Goal: Task Accomplishment & Management: Use online tool/utility

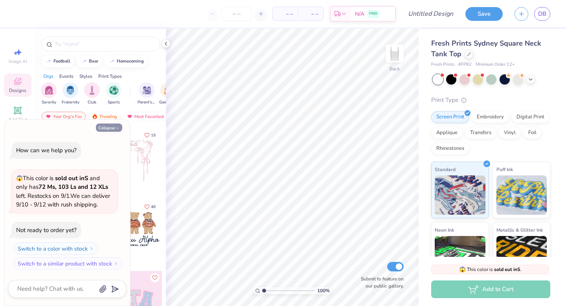
click at [111, 125] on button "Collapse" at bounding box center [109, 127] width 26 height 8
type textarea "x"
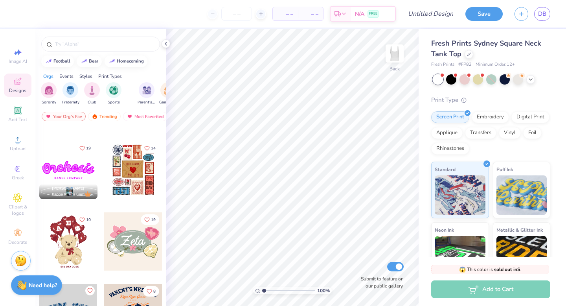
scroll to position [358, 0]
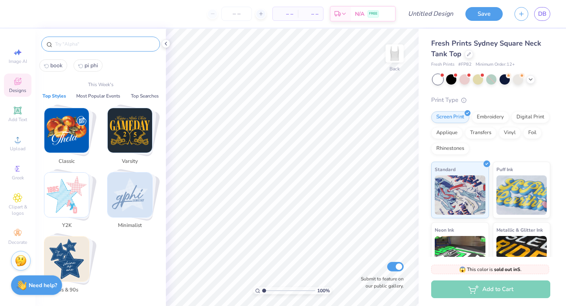
click at [109, 47] on input "text" at bounding box center [104, 44] width 101 height 8
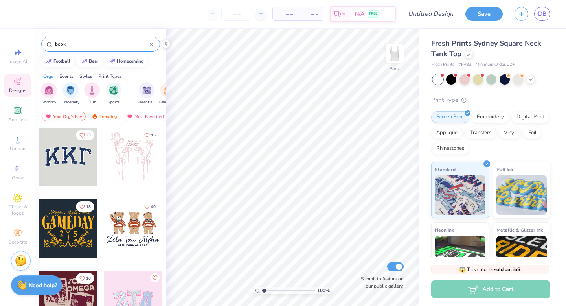
type input "book"
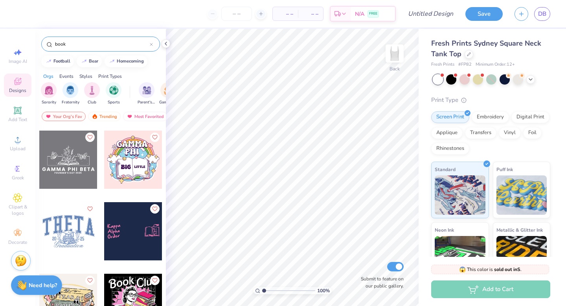
scroll to position [284, 0]
click at [74, 159] on div at bounding box center [68, 159] width 58 height 58
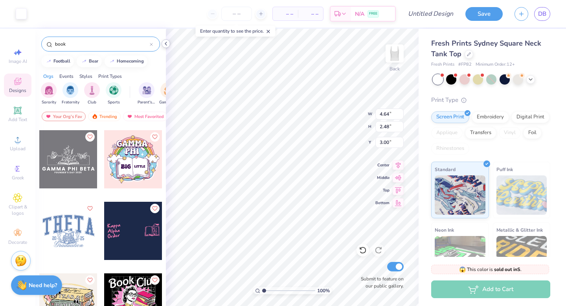
click at [163, 42] on icon at bounding box center [166, 43] width 6 height 6
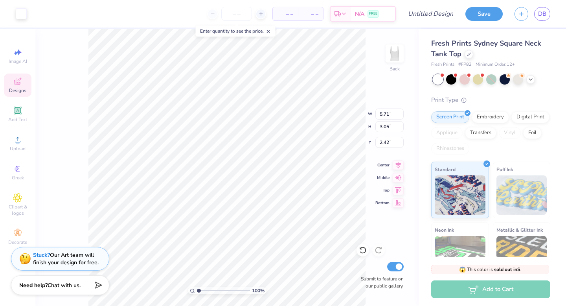
type input "5.71"
type input "3.05"
type input "2.42"
type input "2.40"
type input "7.03"
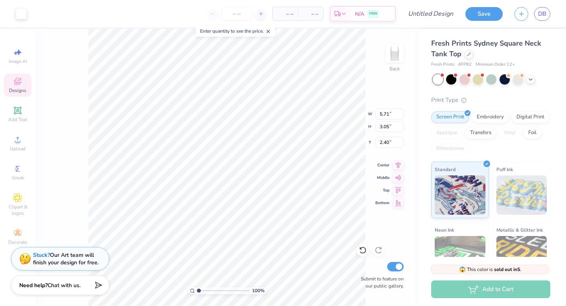
type input "3.76"
type input "1.68"
type input "1.69"
click at [232, 14] on input "number" at bounding box center [236, 14] width 31 height 14
type input "72"
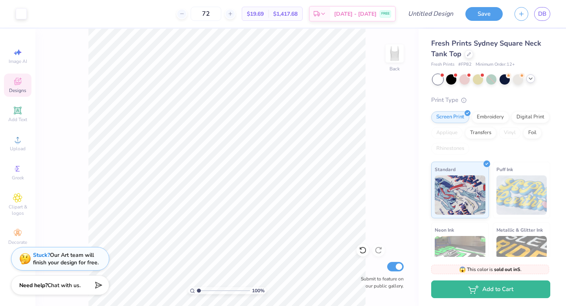
click at [534, 79] on div at bounding box center [530, 78] width 9 height 9
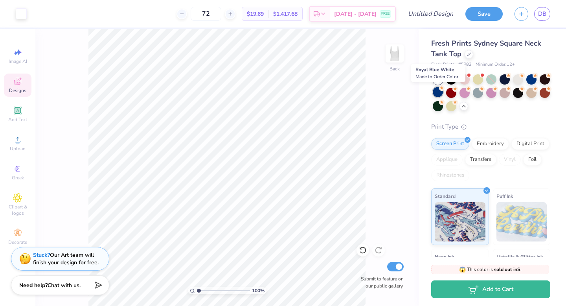
click at [437, 92] on div at bounding box center [437, 92] width 10 height 10
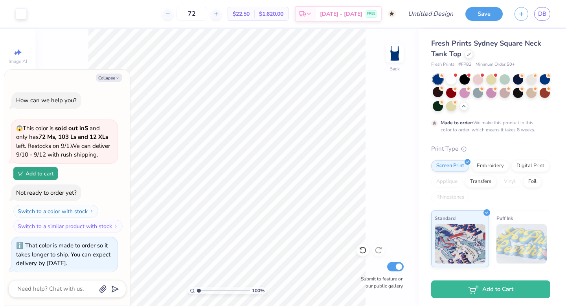
scroll to position [37, 0]
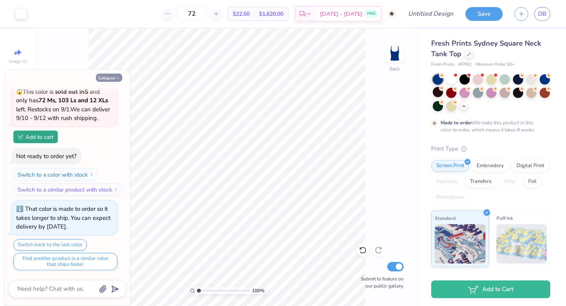
click at [113, 79] on button "Collapse" at bounding box center [109, 77] width 26 height 8
type textarea "x"
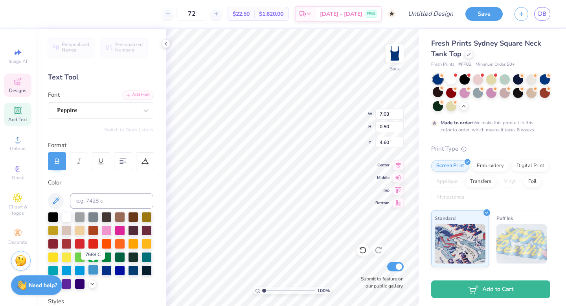
click at [94, 270] on div at bounding box center [93, 269] width 10 height 10
type input "7.02"
type input "0.48"
type input "4.65"
click at [92, 268] on div at bounding box center [93, 269] width 10 height 10
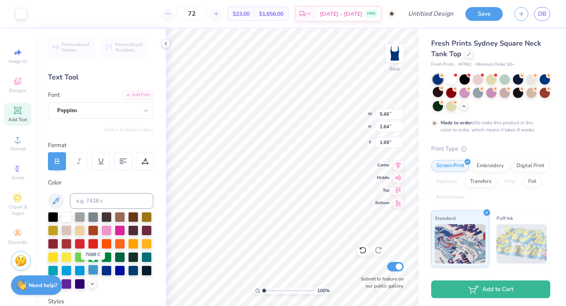
click at [92, 268] on div at bounding box center [93, 269] width 10 height 10
click at [92, 270] on div at bounding box center [93, 269] width 10 height 10
type input "3.61"
type input "0.21"
type input "5.26"
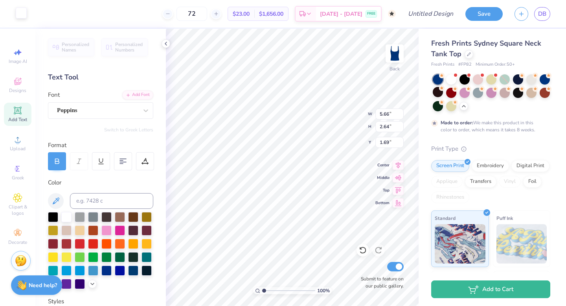
click at [24, 12] on div at bounding box center [21, 12] width 11 height 11
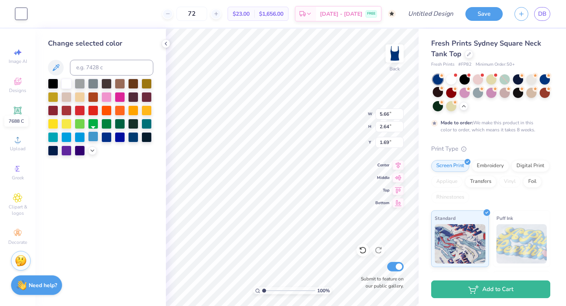
click at [93, 137] on div at bounding box center [93, 136] width 10 height 10
click at [166, 43] on icon at bounding box center [166, 43] width 6 height 6
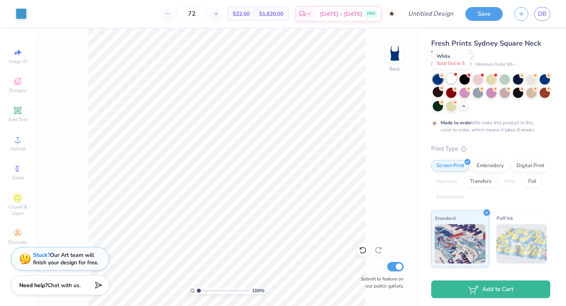
click at [453, 80] on div at bounding box center [451, 78] width 10 height 10
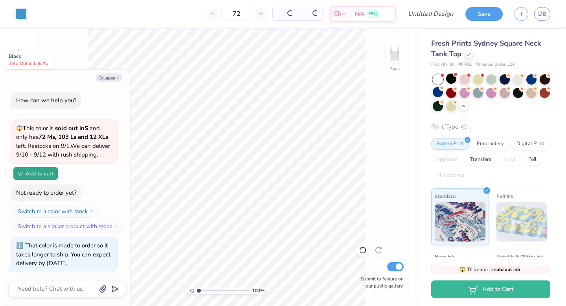
scroll to position [208, 0]
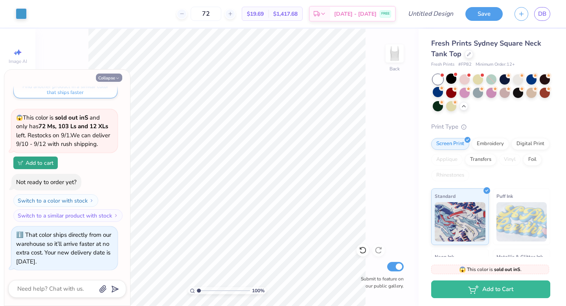
click at [113, 76] on button "Collapse" at bounding box center [109, 77] width 26 height 8
type textarea "x"
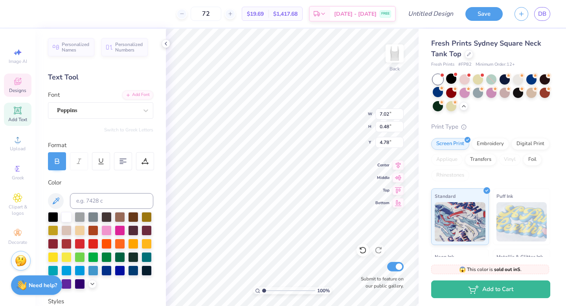
scroll to position [0, 0]
type textarea "G"
type textarea "PI BETA PHI"
click at [133, 108] on div "Poppins" at bounding box center [97, 110] width 82 height 12
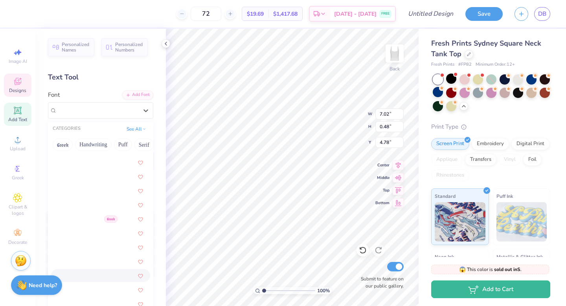
scroll to position [813, 0]
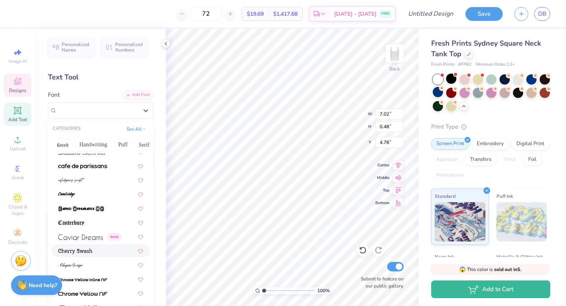
click at [102, 253] on div at bounding box center [100, 250] width 85 height 8
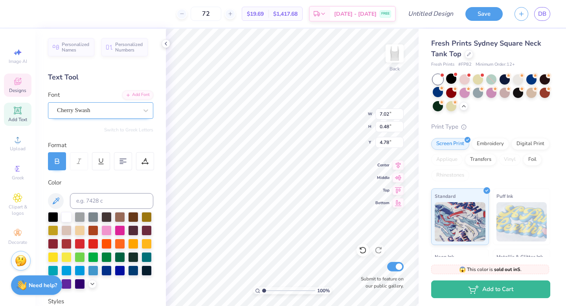
click at [126, 104] on div "Cherry Swash" at bounding box center [100, 110] width 105 height 16
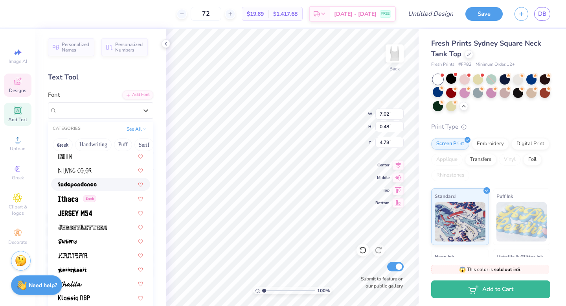
scroll to position [2138, 0]
click at [98, 210] on div at bounding box center [100, 211] width 85 height 8
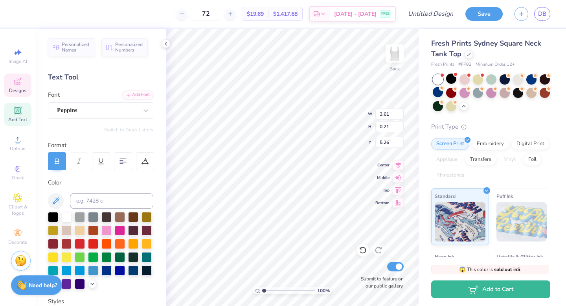
type input "3.61"
type input "0.21"
type input "5.26"
type input "4.83"
type input "0.66"
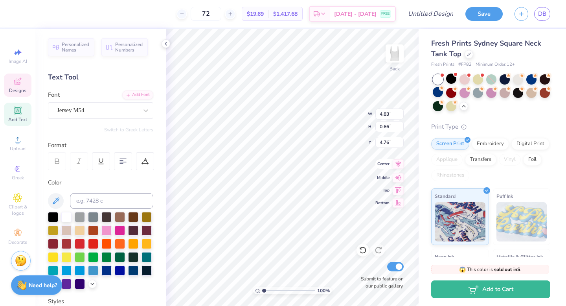
click at [398, 163] on icon at bounding box center [397, 164] width 5 height 7
click at [401, 167] on icon at bounding box center [397, 163] width 11 height 9
type input "6.31"
type input "2.95"
type input "1.39"
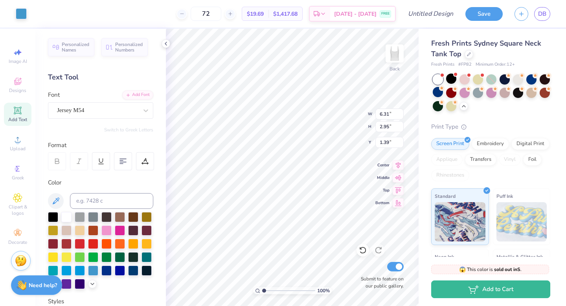
type input "6.91"
type input "3.22"
type input "1.11"
click at [397, 162] on icon at bounding box center [397, 163] width 11 height 9
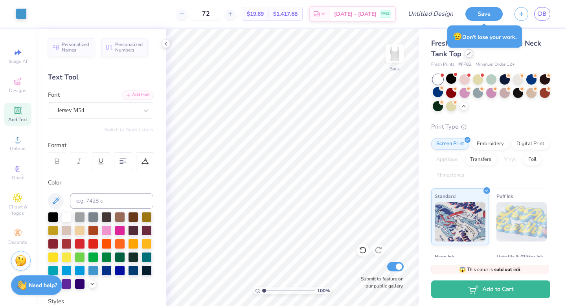
click at [467, 56] on div at bounding box center [468, 53] width 9 height 9
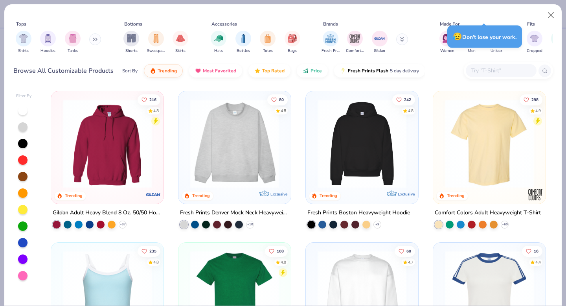
click at [91, 38] on button at bounding box center [95, 39] width 12 height 12
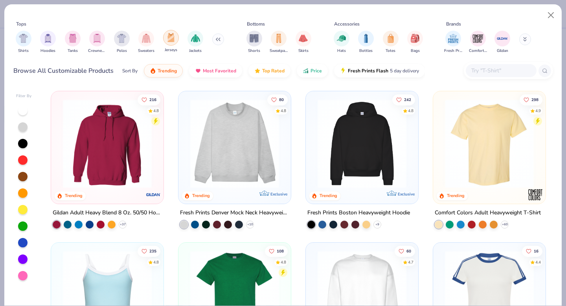
click at [172, 35] on img "filter for Jerseys" at bounding box center [171, 37] width 9 height 9
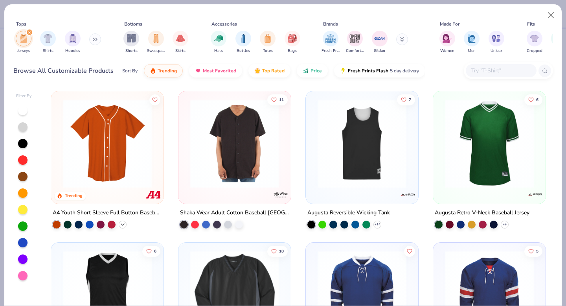
click at [122, 225] on icon at bounding box center [122, 224] width 6 height 6
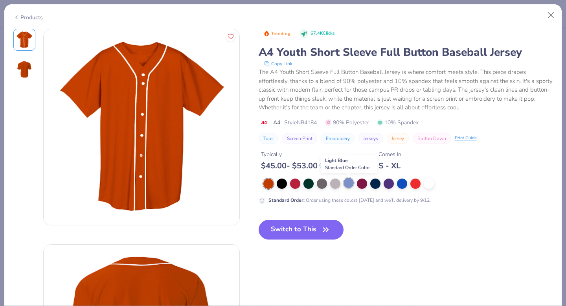
click at [349, 182] on div at bounding box center [348, 183] width 10 height 10
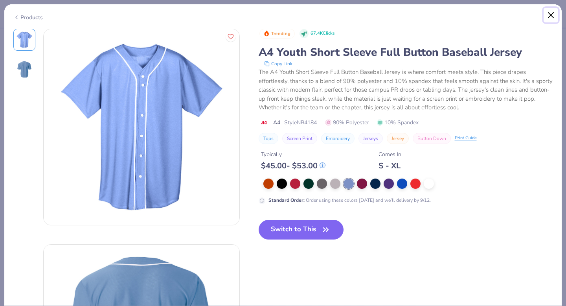
click at [553, 13] on button "Close" at bounding box center [550, 15] width 15 height 15
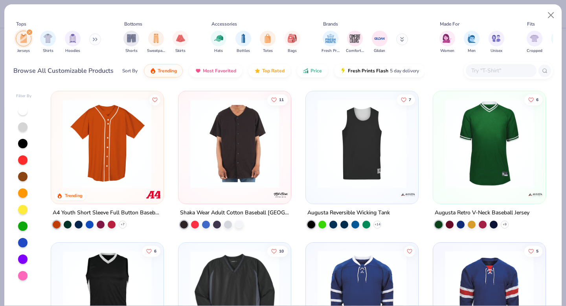
click at [93, 38] on button at bounding box center [95, 39] width 12 height 12
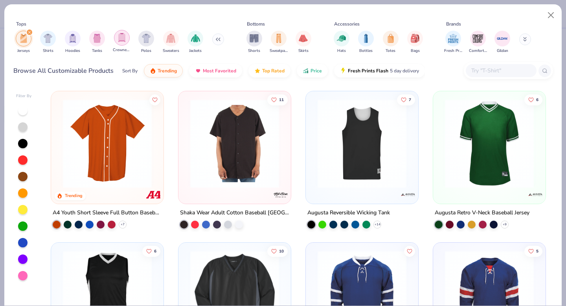
click at [125, 40] on img "filter for Crewnecks" at bounding box center [121, 37] width 9 height 9
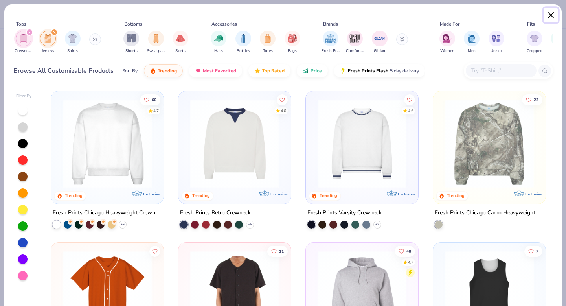
click at [547, 15] on button "Close" at bounding box center [550, 15] width 15 height 15
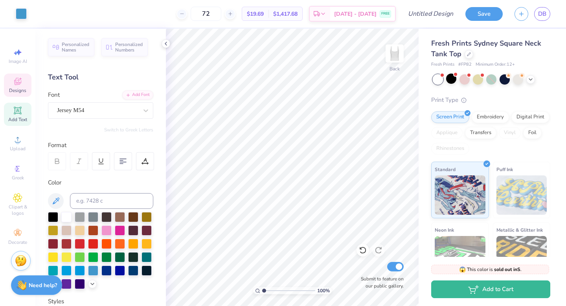
click at [17, 82] on icon at bounding box center [17, 81] width 7 height 7
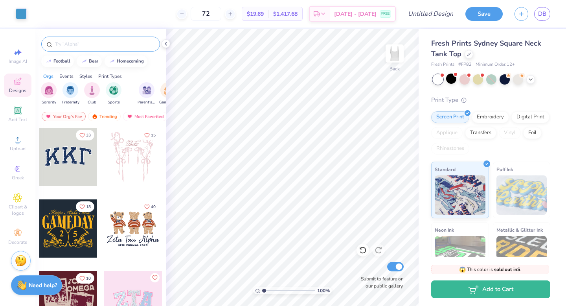
click at [101, 46] on input "text" at bounding box center [104, 44] width 101 height 8
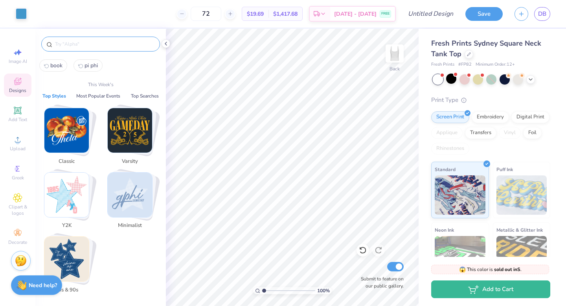
click at [72, 251] on img "Stack Card Button 80s & 90s" at bounding box center [66, 258] width 44 height 44
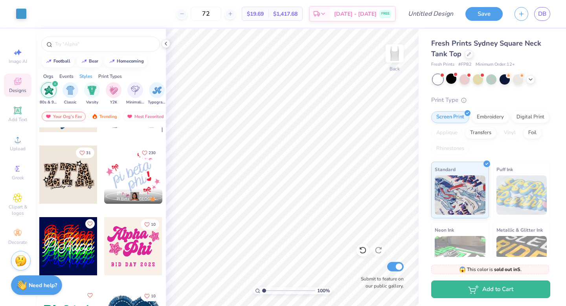
scroll to position [55, 0]
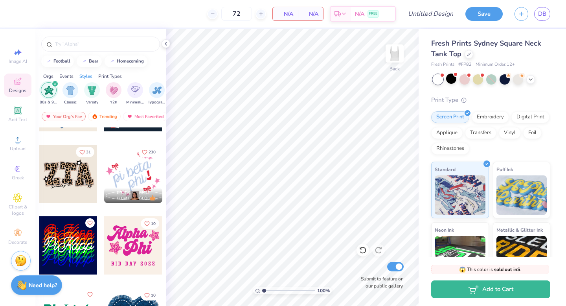
click at [130, 164] on div at bounding box center [133, 174] width 58 height 58
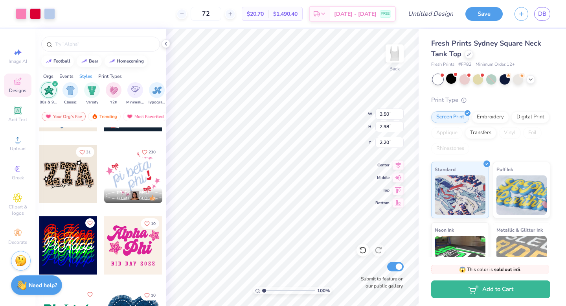
type input "2.20"
type input "6.71"
type input "5.73"
type input "2.22"
click at [398, 166] on icon at bounding box center [397, 164] width 5 height 7
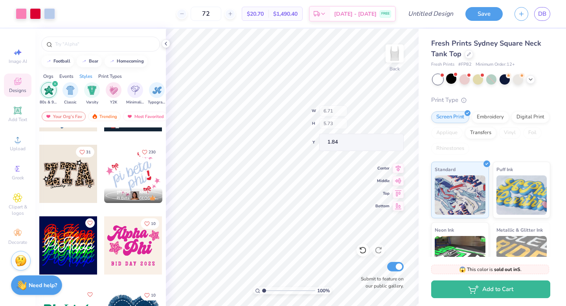
type input "1.84"
click at [165, 45] on icon at bounding box center [166, 43] width 6 height 6
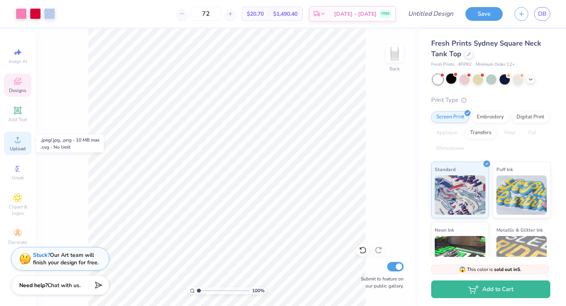
click at [17, 144] on div "Upload" at bounding box center [17, 143] width 27 height 23
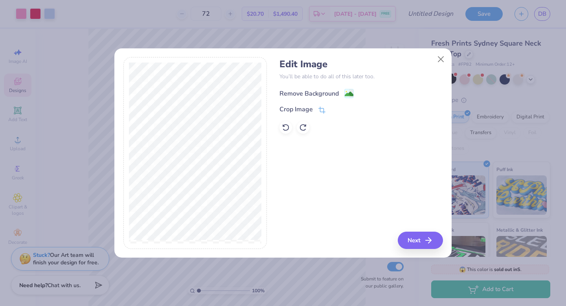
click at [348, 92] on image at bounding box center [348, 94] width 9 height 9
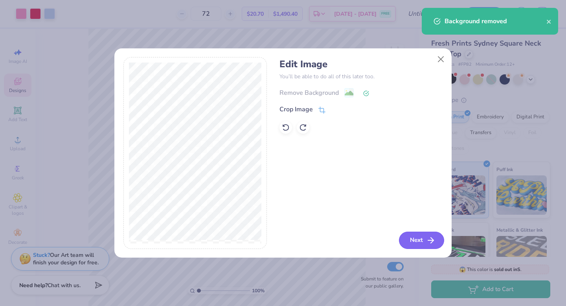
click at [425, 242] on button "Next" at bounding box center [421, 239] width 45 height 17
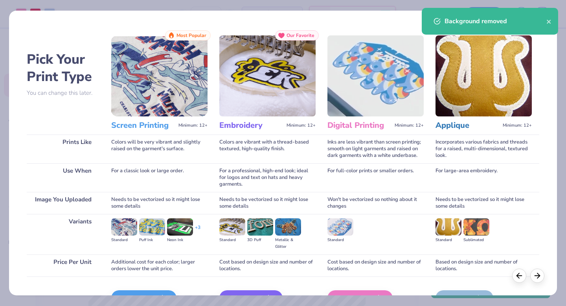
scroll to position [47, 0]
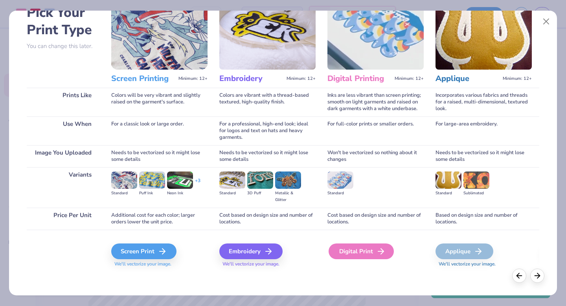
click at [376, 249] on icon at bounding box center [380, 250] width 9 height 9
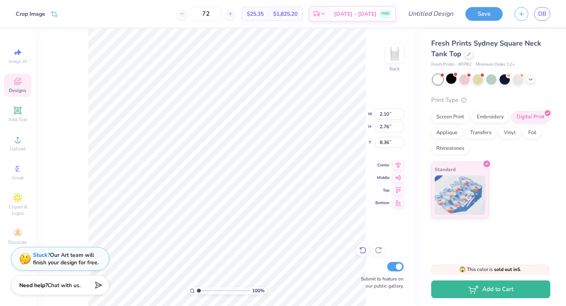
type input "3.36"
type input "4.96"
type input "6.50"
type input "2.53"
type input "3.31"
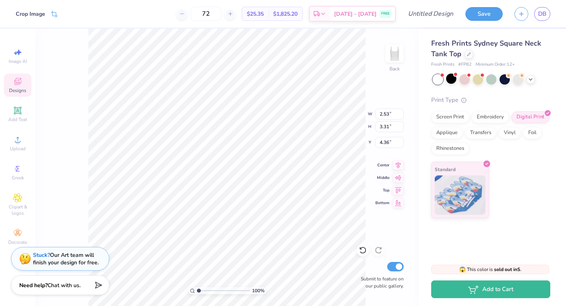
type input "0.50"
click at [398, 165] on icon at bounding box center [397, 163] width 11 height 9
click at [17, 108] on icon at bounding box center [18, 110] width 6 height 6
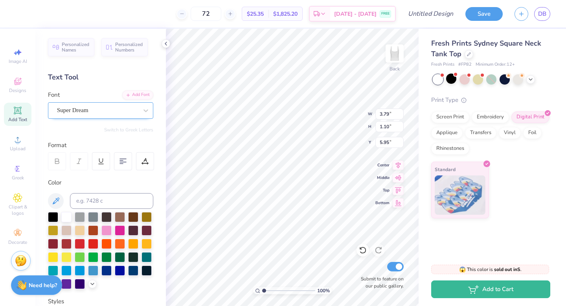
click at [76, 110] on div "Super Dream" at bounding box center [97, 110] width 82 height 12
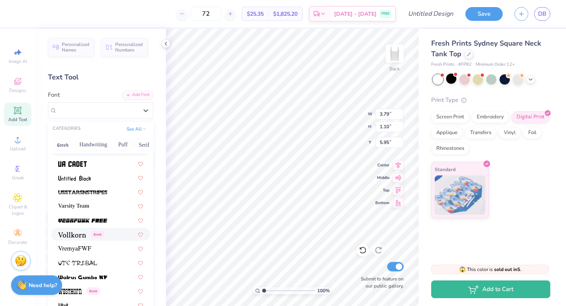
scroll to position [4222, 0]
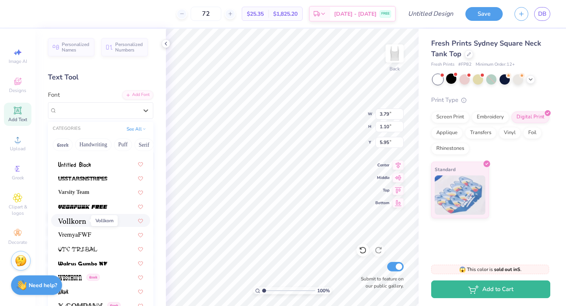
click at [68, 219] on img at bounding box center [72, 220] width 28 height 5
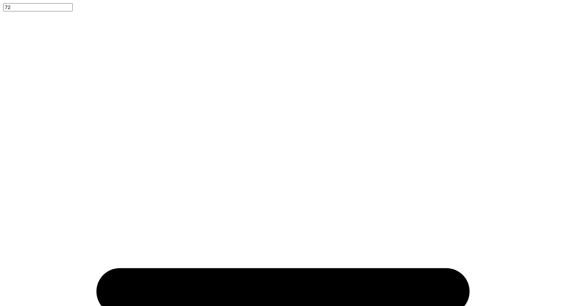
scroll to position [0, 1]
type textarea "Pi Beta Phi"
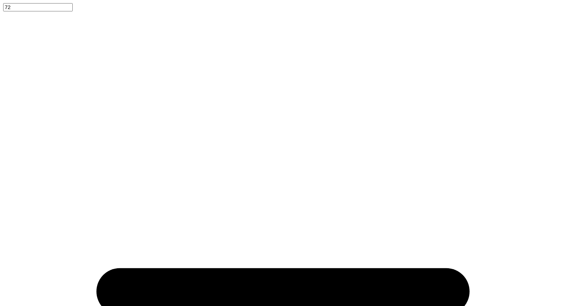
type input "4.53"
type input "0.71"
type input "5.02"
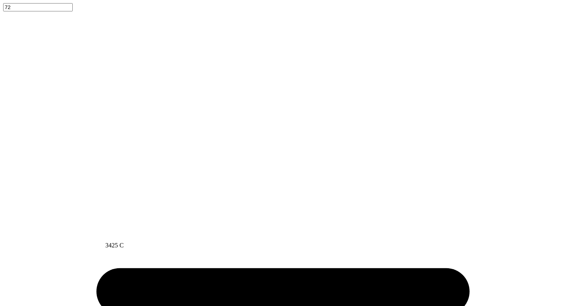
type input "3.75"
type input "0.59"
type input "5.02"
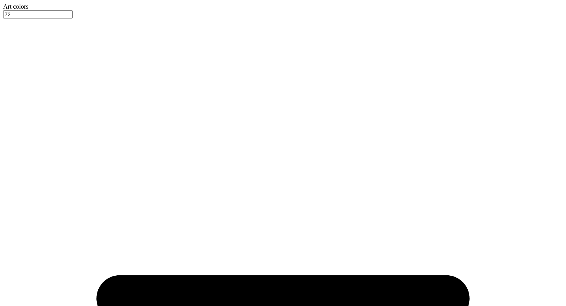
scroll to position [0, 77]
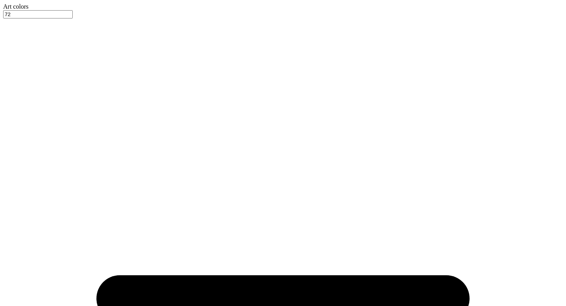
scroll to position [0, 150]
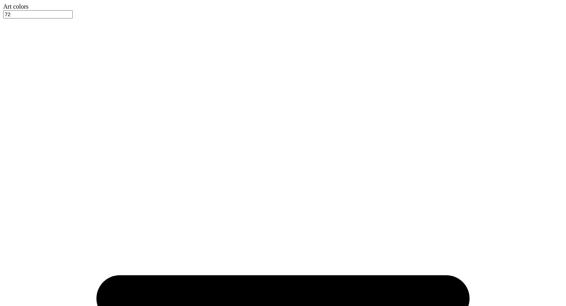
scroll to position [301, 0]
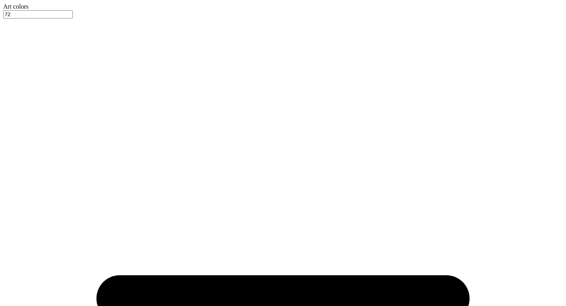
scroll to position [26, 0]
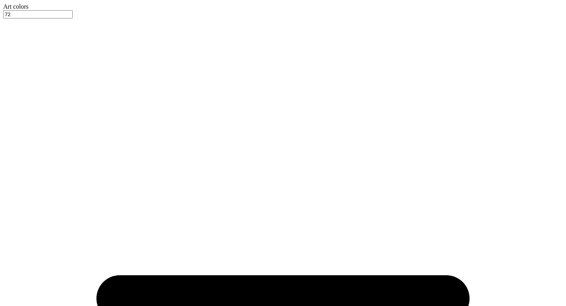
scroll to position [0, 0]
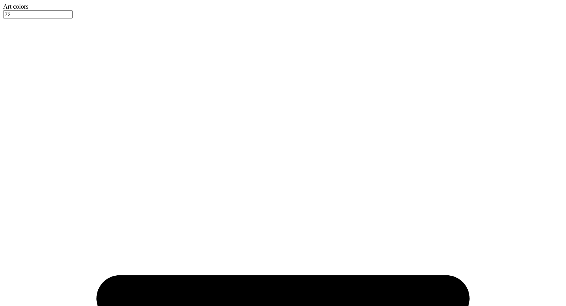
type input "lob"
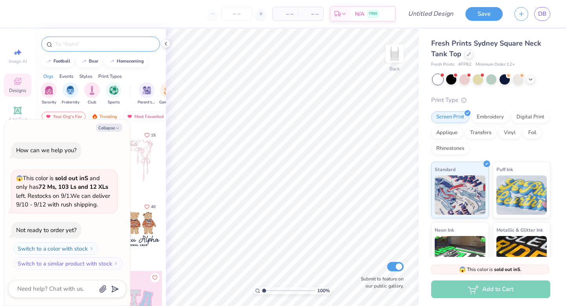
type textarea "x"
click at [126, 45] on input "text" at bounding box center [104, 44] width 101 height 8
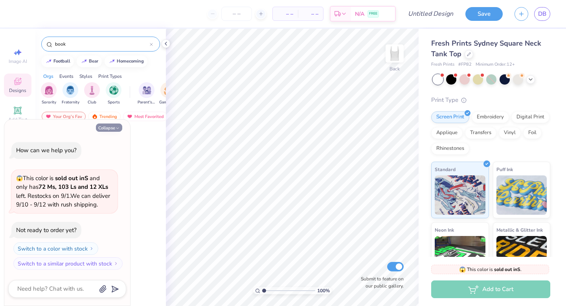
type input "book"
click at [105, 125] on button "Collapse" at bounding box center [109, 127] width 26 height 8
type textarea "x"
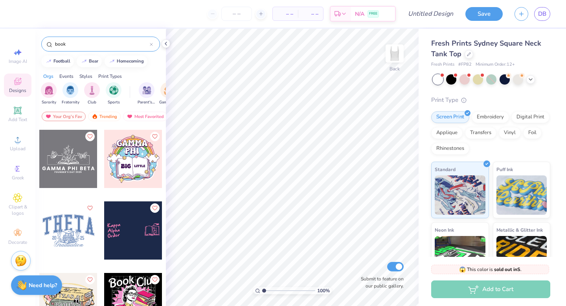
scroll to position [285, 0]
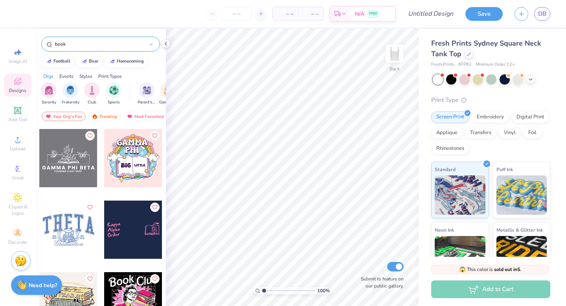
click at [68, 169] on div at bounding box center [68, 158] width 58 height 58
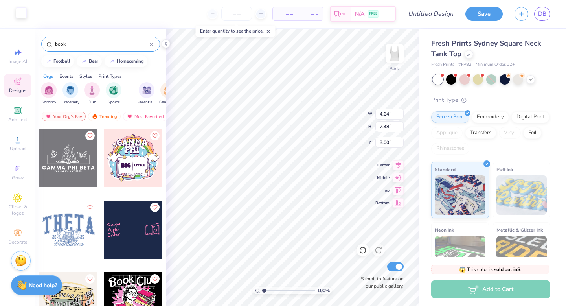
click at [20, 15] on div at bounding box center [21, 12] width 11 height 11
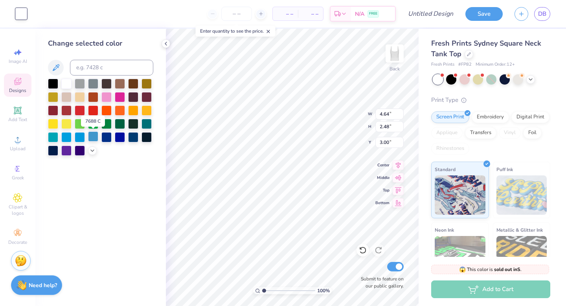
click at [94, 139] on div at bounding box center [93, 136] width 10 height 10
click at [108, 137] on div at bounding box center [106, 136] width 10 height 10
click at [166, 42] on icon at bounding box center [166, 43] width 6 height 6
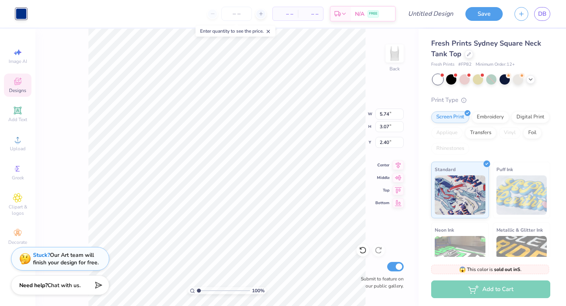
type input "5.74"
type input "3.07"
type input "2.40"
type input "6.65"
type input "3.55"
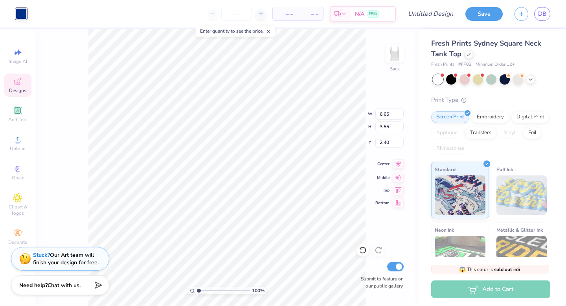
click at [397, 163] on icon at bounding box center [397, 164] width 5 height 7
click at [236, 12] on input "number" at bounding box center [236, 14] width 31 height 14
type input "72"
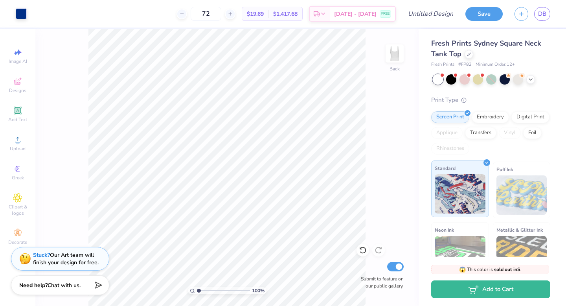
click at [461, 172] on div "Standard" at bounding box center [460, 188] width 58 height 57
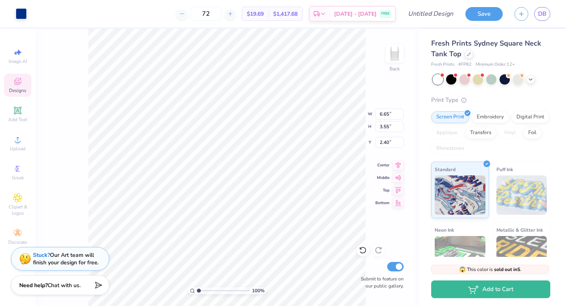
type input "1.70"
click at [16, 81] on icon at bounding box center [17, 81] width 9 height 9
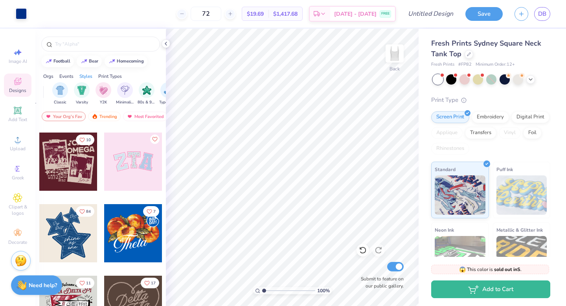
scroll to position [0, 486]
click at [63, 89] on img "filter for 80s & 90s" at bounding box center [60, 89] width 9 height 9
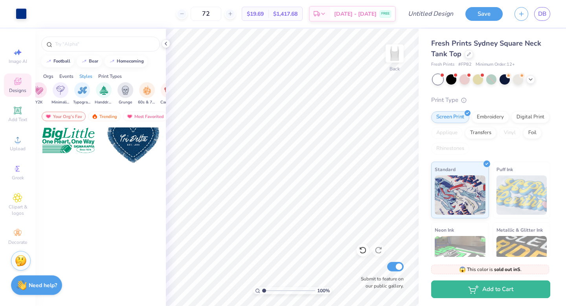
scroll to position [0, 0]
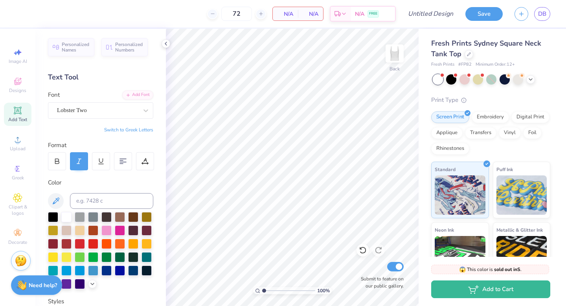
scroll to position [46, 0]
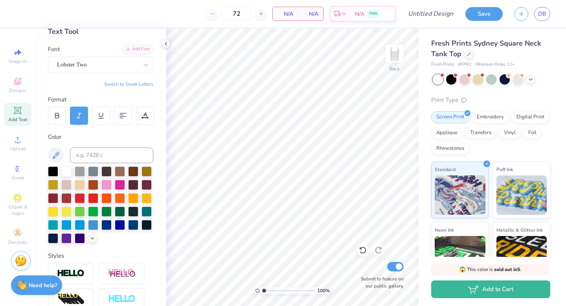
click at [457, 189] on img at bounding box center [459, 194] width 51 height 39
click at [13, 87] on span "Designs" at bounding box center [17, 90] width 17 height 6
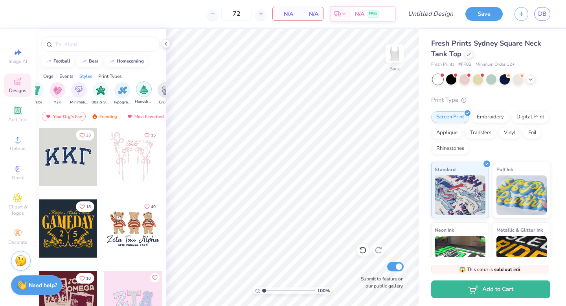
scroll to position [0, 458]
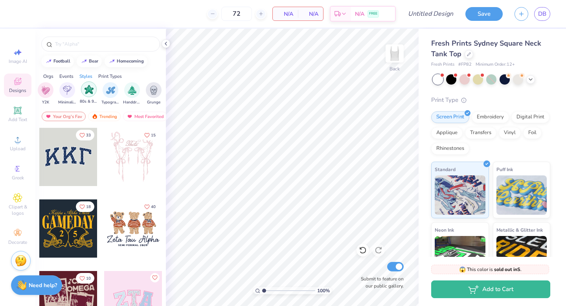
click at [88, 90] on img "filter for 80s & 90s" at bounding box center [88, 89] width 9 height 9
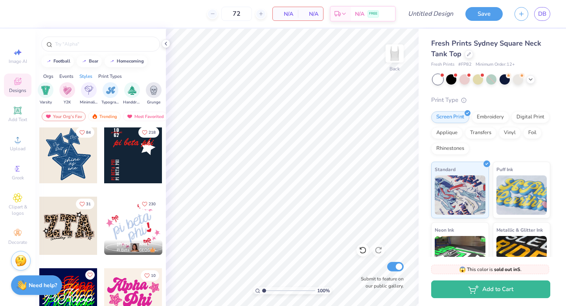
scroll to position [0, 0]
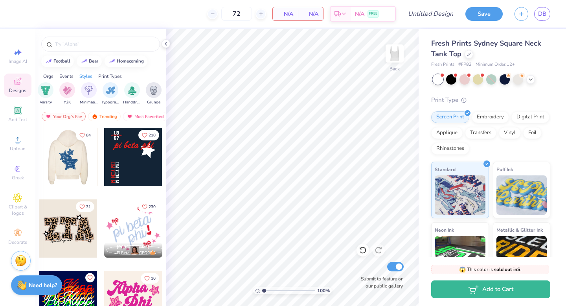
click at [62, 157] on div at bounding box center [68, 157] width 58 height 58
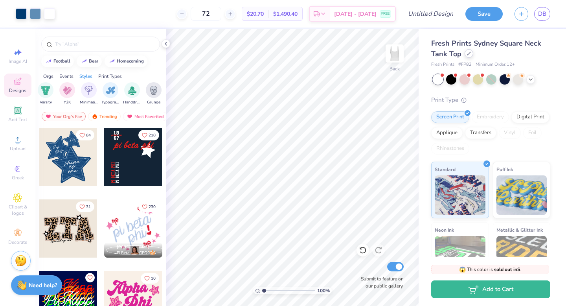
click at [467, 57] on div at bounding box center [468, 53] width 9 height 9
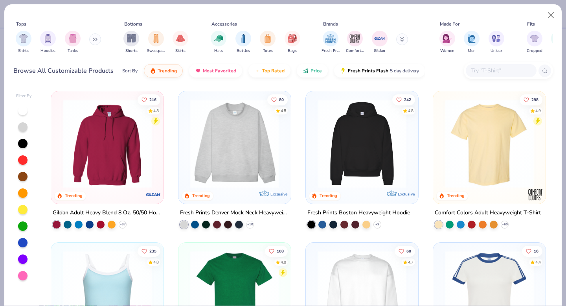
click at [97, 41] on icon at bounding box center [95, 39] width 5 height 4
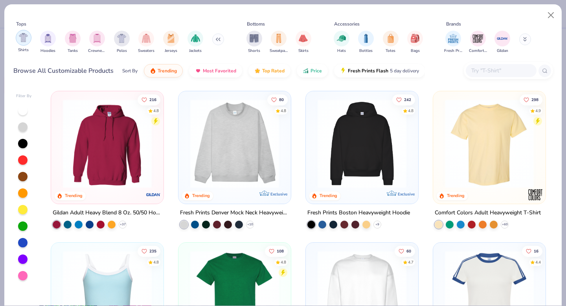
click at [30, 38] on div "filter for Shirts" at bounding box center [24, 38] width 16 height 16
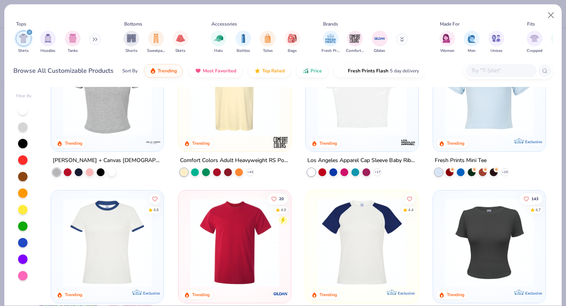
scroll to position [153, 0]
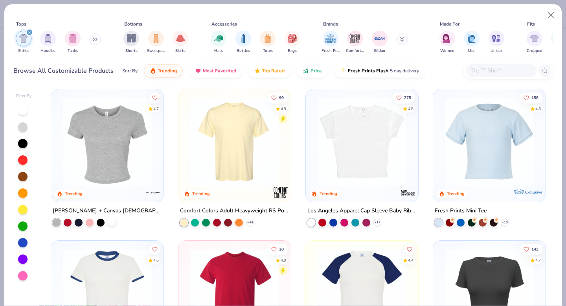
click at [115, 221] on div at bounding box center [112, 221] width 8 height 8
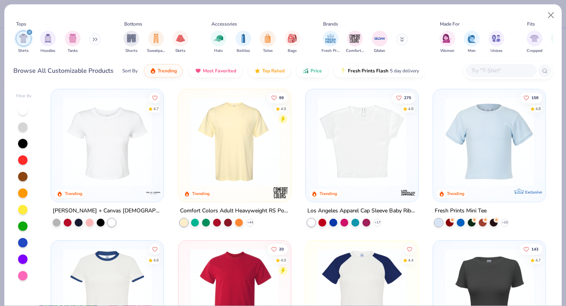
click at [121, 171] on img at bounding box center [107, 141] width 97 height 89
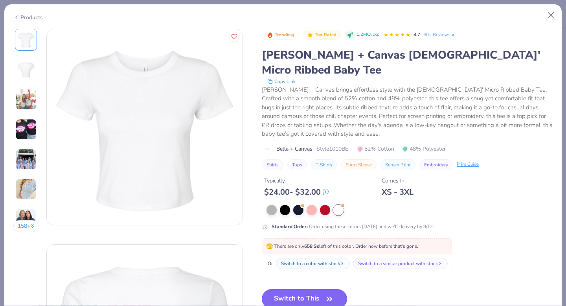
click at [309, 289] on button "Switch to This" at bounding box center [304, 299] width 85 height 20
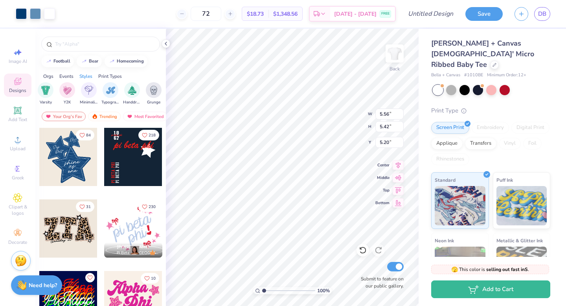
type input "6.57"
type input "7.67"
type input "3.00"
type input "8.33"
type input "9.73"
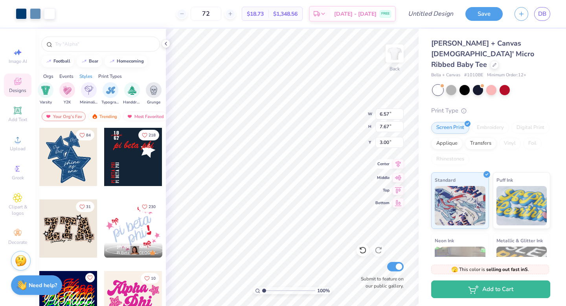
type input "0.94"
click at [397, 164] on icon at bounding box center [397, 164] width 5 height 7
click at [492, 62] on icon at bounding box center [494, 64] width 4 height 4
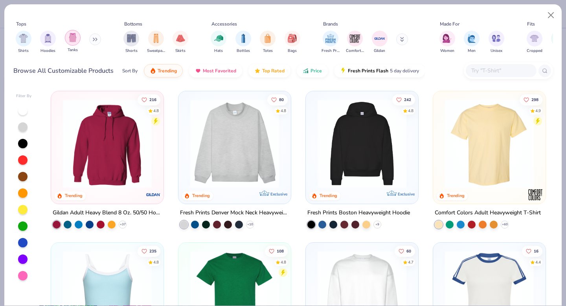
click at [73, 39] on img "filter for Tanks" at bounding box center [72, 37] width 9 height 9
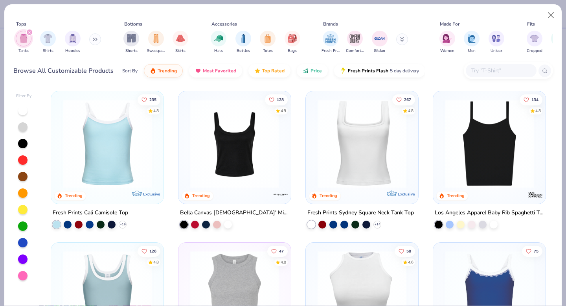
click at [374, 163] on img at bounding box center [361, 143] width 97 height 89
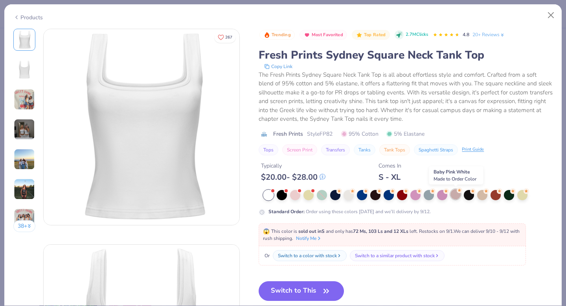
click at [459, 193] on div at bounding box center [455, 194] width 10 height 10
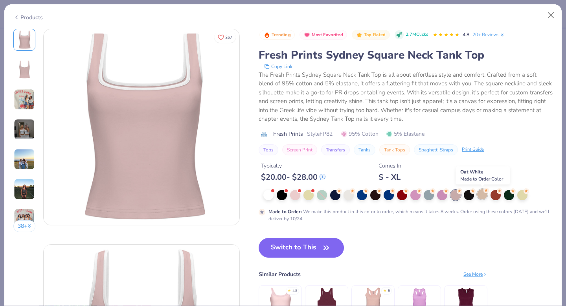
click at [483, 198] on div at bounding box center [482, 194] width 10 height 10
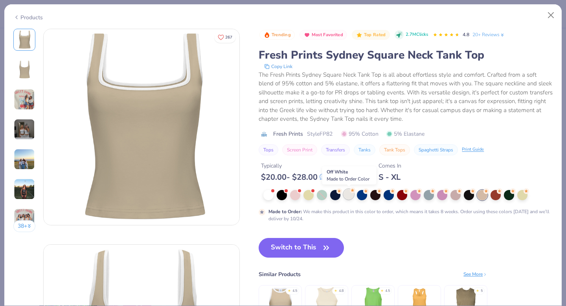
click at [350, 196] on div at bounding box center [348, 194] width 10 height 10
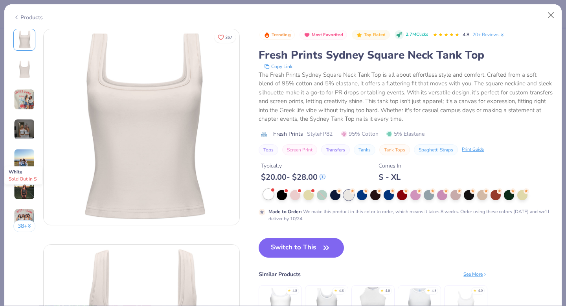
click at [270, 194] on div at bounding box center [268, 194] width 10 height 10
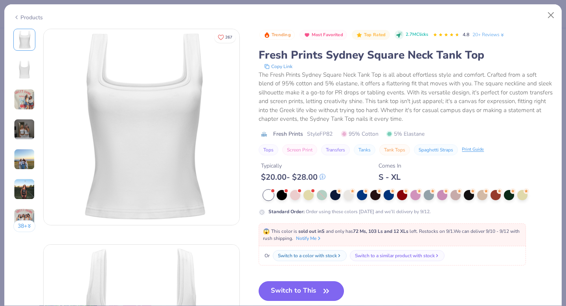
click at [289, 286] on button "Switch to This" at bounding box center [300, 291] width 85 height 20
click at [294, 289] on button "Switch to This" at bounding box center [300, 291] width 85 height 20
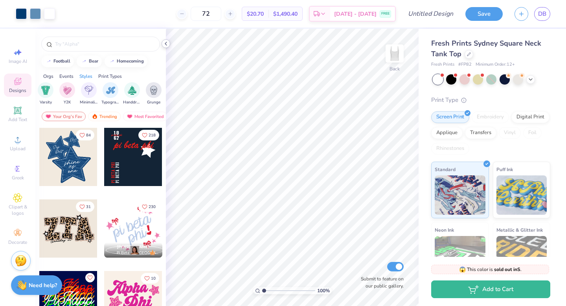
click at [166, 42] on polyline at bounding box center [166, 43] width 2 height 3
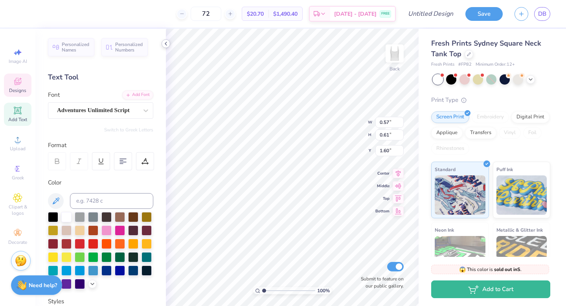
type textarea "18"
type input "0.56"
type input "1.71"
type textarea "67"
type input "1.67"
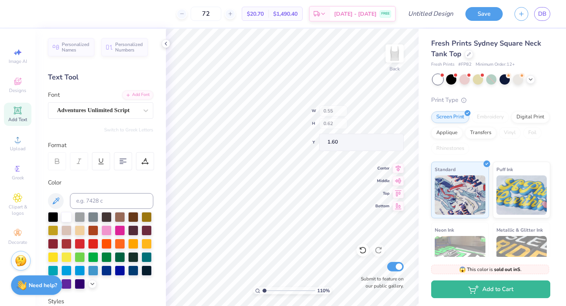
type textarea "x"
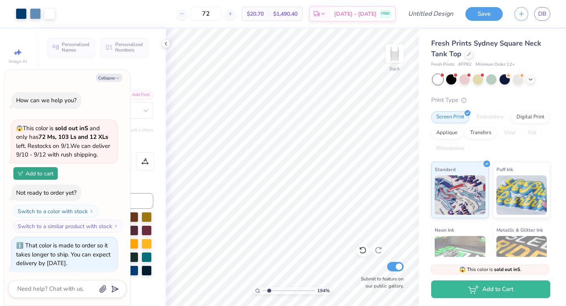
drag, startPoint x: 264, startPoint y: 289, endPoint x: 269, endPoint y: 290, distance: 4.8
type input "2.01"
click at [269, 290] on input "range" at bounding box center [288, 290] width 53 height 7
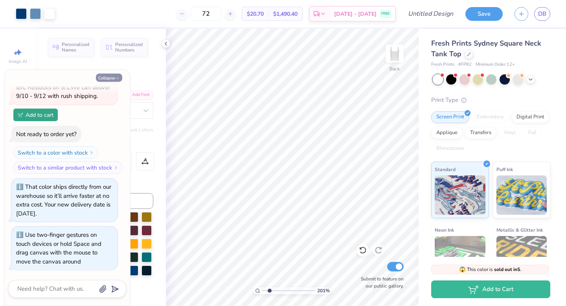
click at [109, 78] on button "Collapse" at bounding box center [109, 77] width 26 height 8
type textarea "x"
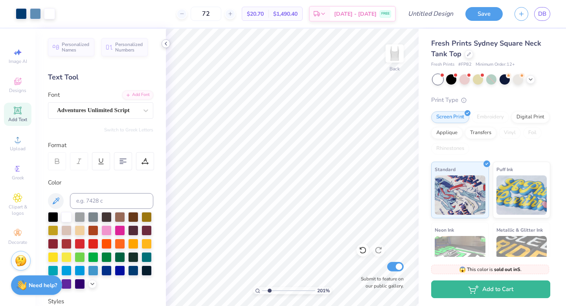
click at [164, 43] on icon at bounding box center [166, 43] width 6 height 6
type input "0.59"
type textarea "Pi"
type input "1.34"
type input "0.58"
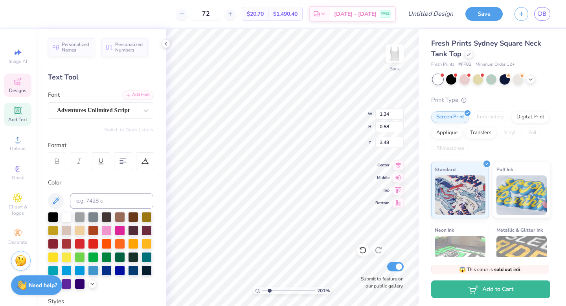
type input "3.48"
type textarea "Det"
type input "4.05"
type input "4.11"
type input "1.34"
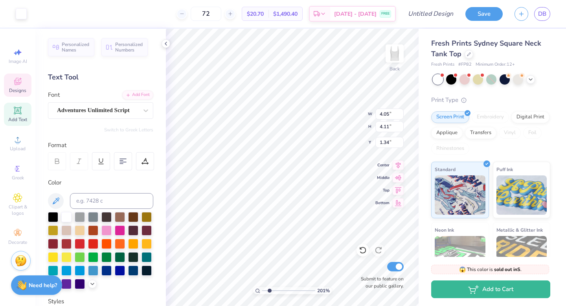
type input "1.09"
type input "0.56"
type input "3.49"
type textarea "t"
type textarea "Phi"
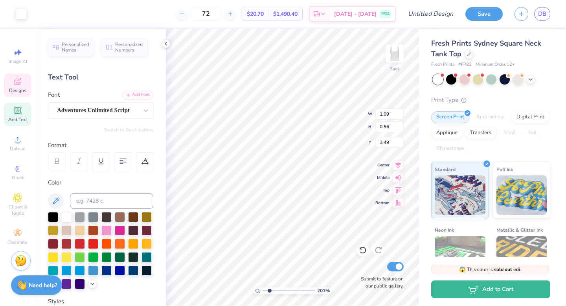
type input "1.05"
type input "3.50"
type input "1.09"
type input "3.39"
type input "1.05"
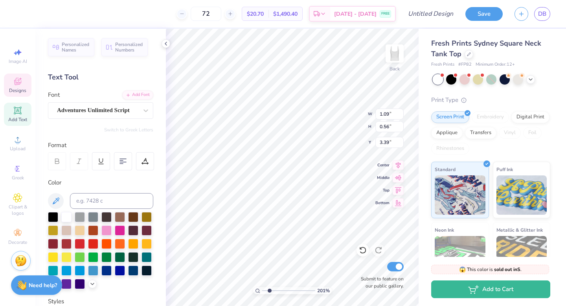
type input "3.40"
click at [266, 289] on input "range" at bounding box center [288, 290] width 53 height 7
drag, startPoint x: 266, startPoint y: 289, endPoint x: 259, endPoint y: 289, distance: 7.5
type input "1"
click at [262, 289] on input "range" at bounding box center [288, 290] width 53 height 7
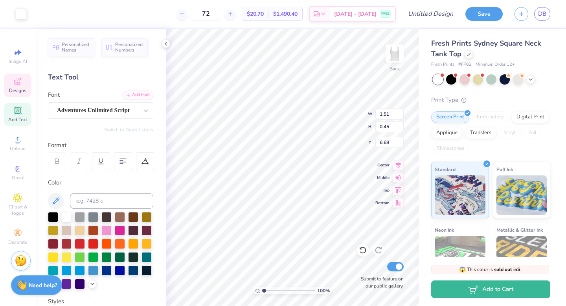
type input "1.51"
type input "0.45"
type input "10.76"
type input "2.59"
type input "0.98"
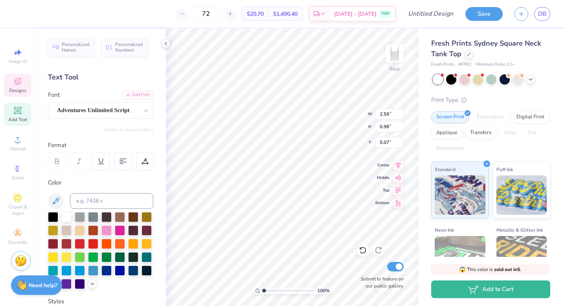
type input "10.49"
type input "1.20"
type input "0.64"
type input "3.40"
type input "4.05"
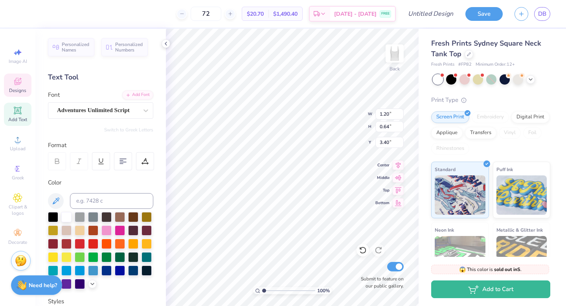
type input "4.11"
type input "1.34"
type input "5.98"
type input "5.84"
type input "2.87"
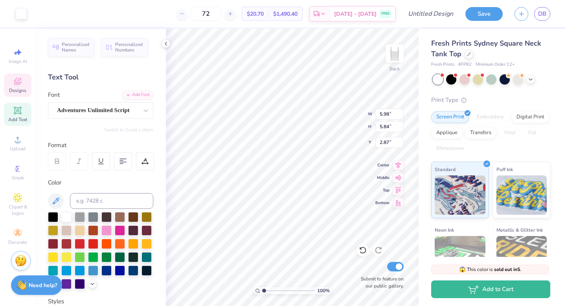
type input "0.82"
type input "0.66"
type input "5.47"
type textarea "Beta"
type input "1.96"
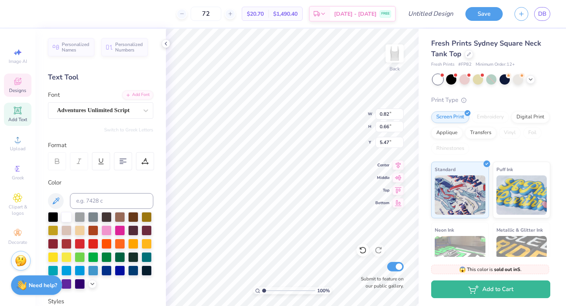
click at [269, 289] on input "range" at bounding box center [288, 290] width 53 height 7
type input "1.54"
type input "0.71"
type input "5.46"
type input "1.20"
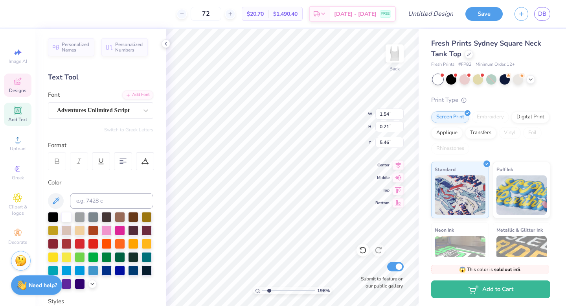
type input "0.64"
type input "6.18"
type textarea "1867"
type input "1.21"
type input "0.84"
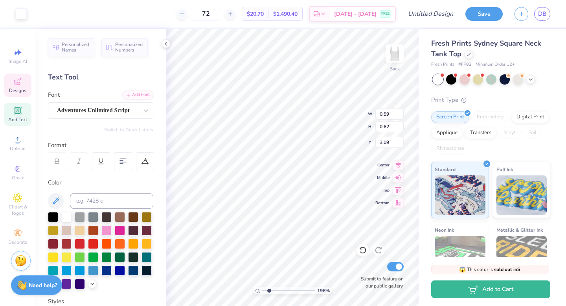
type input "2.97"
type input "0.59"
type input "0.62"
type input "3.18"
type input "1.41"
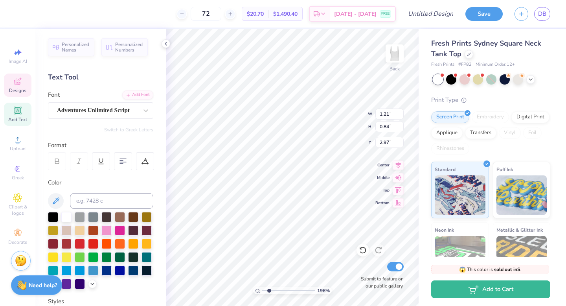
type input "0.48"
type input "3.19"
type input "1.27"
type input "0.74"
type input "3.05"
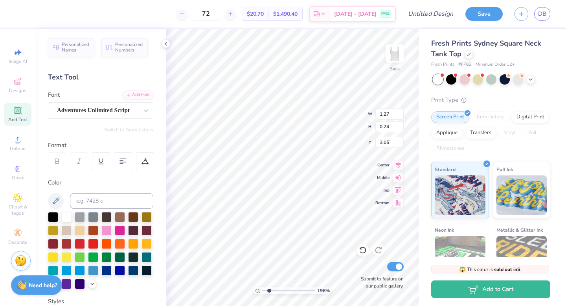
type input "4.16"
type input "4.18"
type input "1.27"
type input "0.74"
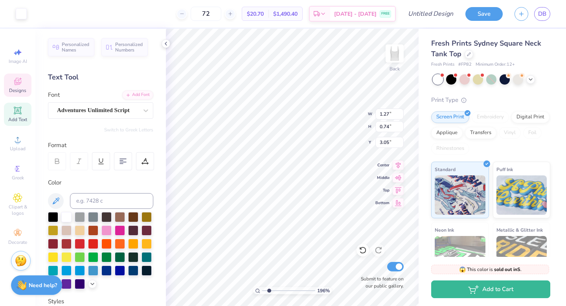
type input "3.09"
type input "1.46"
type input "0.75"
type input "3.04"
type input "3.09"
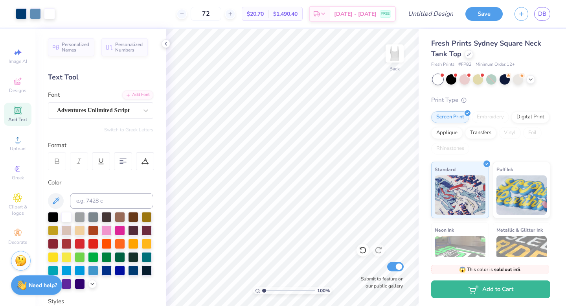
drag, startPoint x: 269, startPoint y: 290, endPoint x: 262, endPoint y: 290, distance: 6.3
click at [262, 290] on input "range" at bounding box center [288, 290] width 53 height 7
drag, startPoint x: 263, startPoint y: 289, endPoint x: 268, endPoint y: 289, distance: 5.5
type input "1.91"
click at [268, 289] on input "range" at bounding box center [288, 290] width 53 height 7
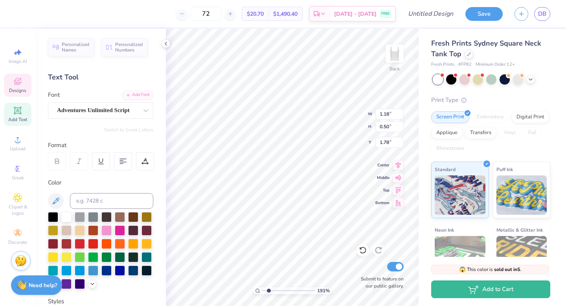
type input "1.18"
type input "0.50"
type input "1.78"
drag, startPoint x: 267, startPoint y: 290, endPoint x: 250, endPoint y: 290, distance: 17.3
type input "1"
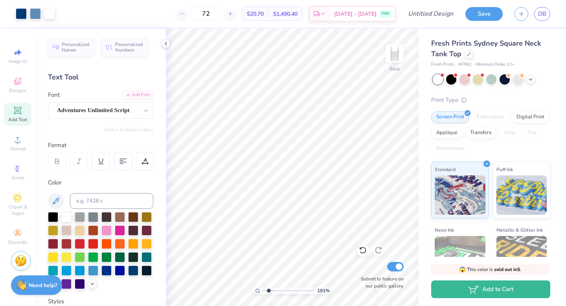
click at [262, 290] on input "range" at bounding box center [288, 290] width 53 height 7
click at [16, 81] on icon at bounding box center [17, 81] width 7 height 7
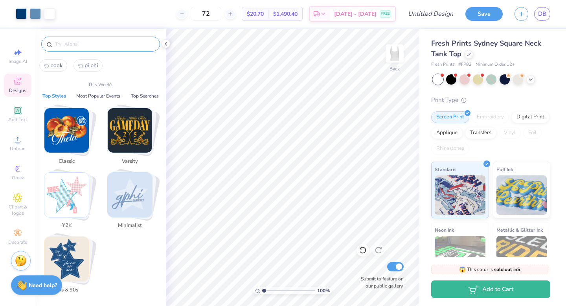
click at [108, 47] on input "text" at bounding box center [104, 44] width 101 height 8
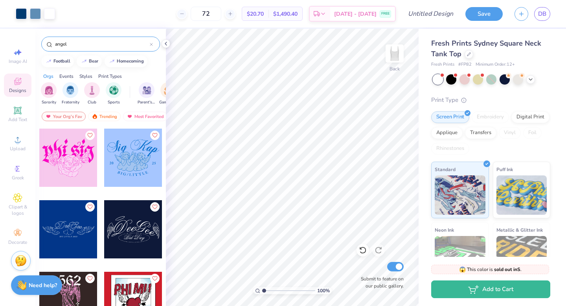
scroll to position [70, 0]
type input "angel"
click at [141, 237] on div at bounding box center [133, 229] width 58 height 58
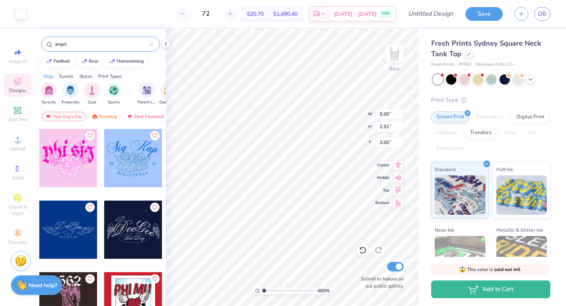
type input "4.6"
click at [282, 289] on input "range" at bounding box center [288, 290] width 53 height 7
type input "9.31"
click at [163, 44] on icon at bounding box center [166, 43] width 6 height 6
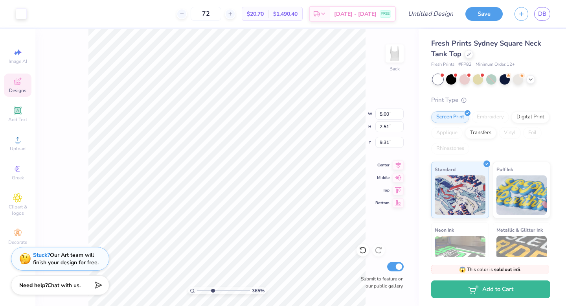
drag, startPoint x: 218, startPoint y: 288, endPoint x: 212, endPoint y: 288, distance: 5.1
type input "3.65"
click at [212, 288] on input "range" at bounding box center [223, 290] width 53 height 7
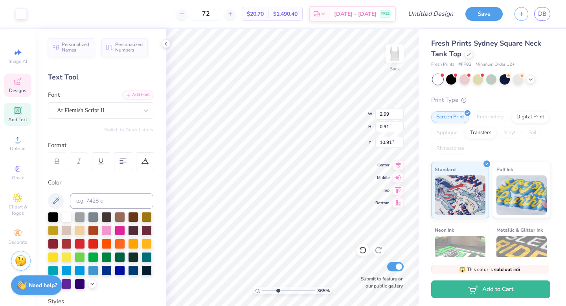
type input "2.99"
type input "0.91"
type input "10.91"
click at [273, 290] on input "range" at bounding box center [288, 290] width 53 height 7
drag, startPoint x: 273, startPoint y: 289, endPoint x: 268, endPoint y: 289, distance: 5.5
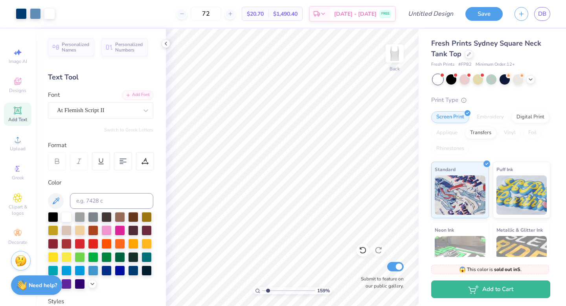
type input "1.8"
click at [268, 289] on input "range" at bounding box center [288, 290] width 53 height 7
type input "4.08"
type input "9.94"
type input "9.32"
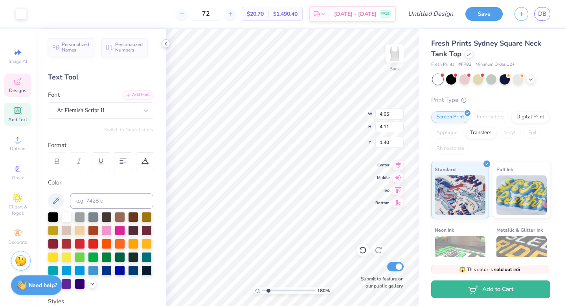
type input "0.88"
type input "0.40"
type input "2.41"
type input "3.7"
click at [278, 290] on input "range" at bounding box center [288, 290] width 53 height 7
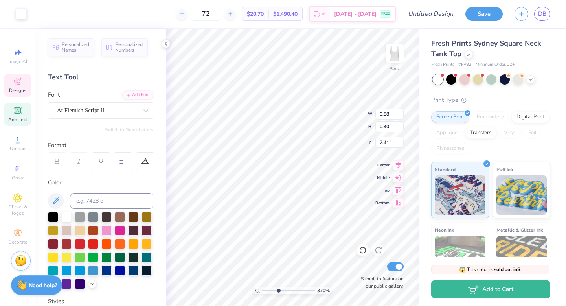
type input "0.93"
type input "0.24"
type input "2.49"
type input "0.67"
type input "1.53"
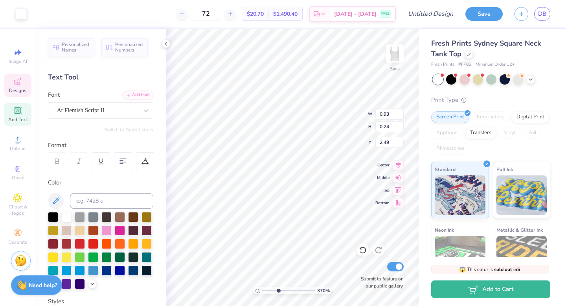
type input "2.81"
type input "0.80"
type input "1.46"
type input "2.84"
type input "0.88"
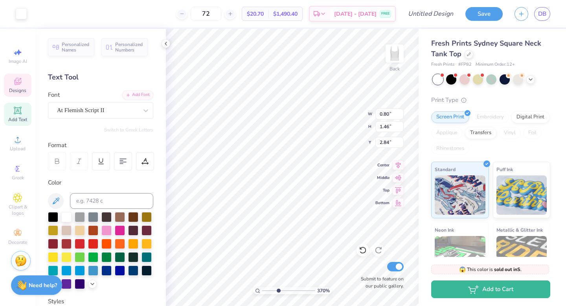
type input "1.18"
type input "3.05"
type input "4.05"
type input "4.11"
type input "1.36"
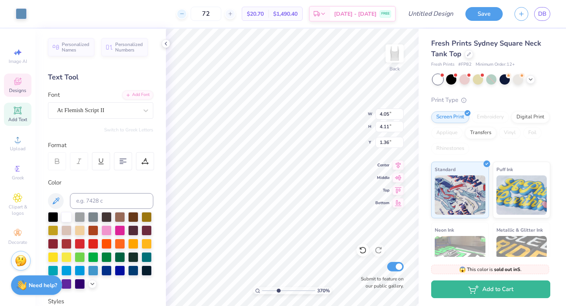
click at [185, 13] on icon at bounding box center [181, 13] width 5 height 5
type input "71"
type input "1.20"
type input "1"
click at [210, 284] on div "100 %" at bounding box center [292, 167] width 277 height 277
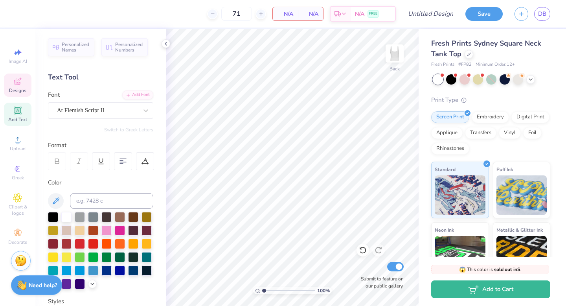
click at [18, 81] on icon at bounding box center [17, 81] width 7 height 7
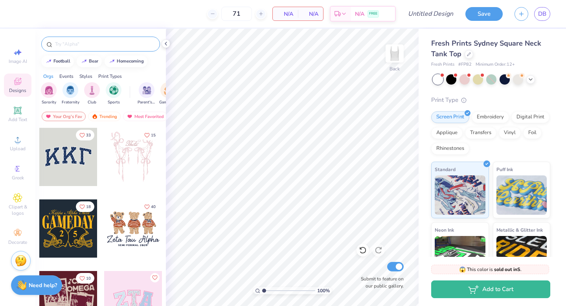
click at [103, 46] on input "text" at bounding box center [104, 44] width 101 height 8
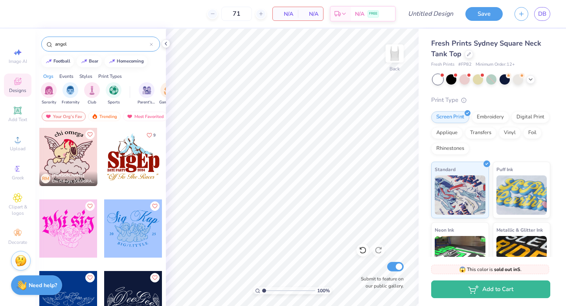
type input "angel"
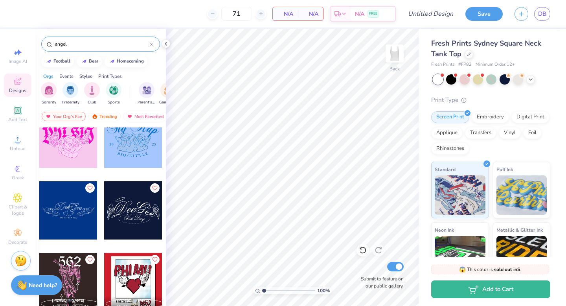
scroll to position [89, 0]
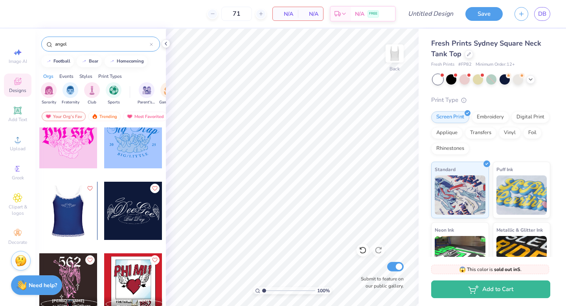
click at [70, 220] on div at bounding box center [68, 210] width 58 height 58
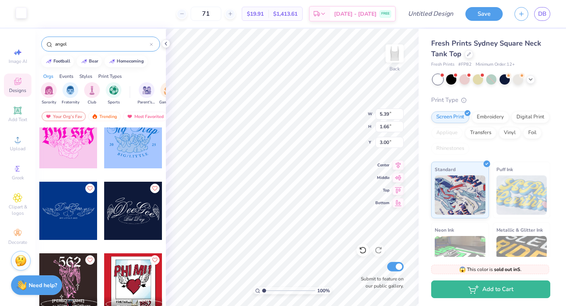
click at [23, 14] on div at bounding box center [21, 12] width 11 height 11
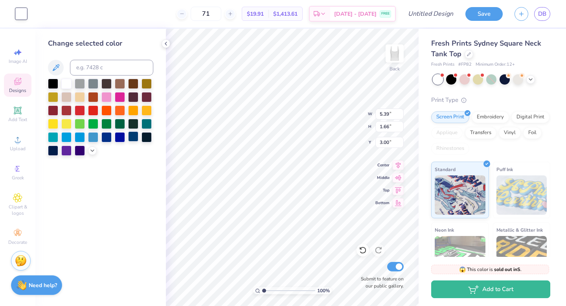
click at [132, 139] on div at bounding box center [133, 136] width 10 height 10
click at [167, 43] on icon at bounding box center [166, 43] width 6 height 6
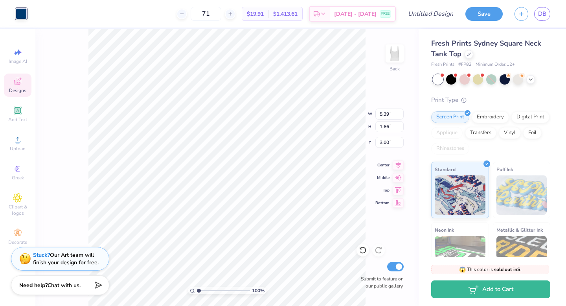
type input "6.19"
type input "1.90"
type input "6.98"
type input "2.15"
type input "2.76"
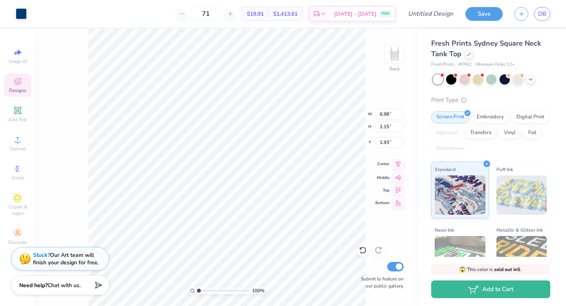
click at [398, 165] on icon at bounding box center [397, 164] width 5 height 7
click at [495, 117] on div "Embroidery" at bounding box center [489, 116] width 37 height 12
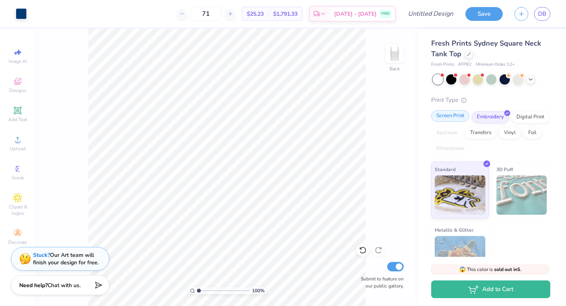
click at [446, 118] on div "Screen Print" at bounding box center [450, 116] width 38 height 12
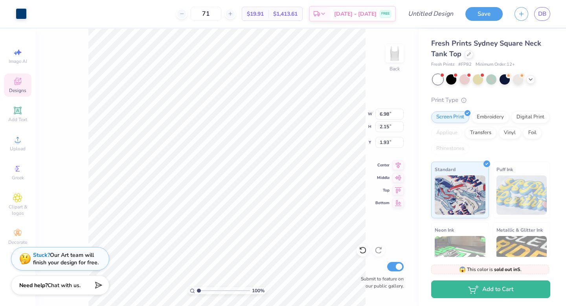
click at [18, 86] on div "Designs" at bounding box center [17, 84] width 27 height 23
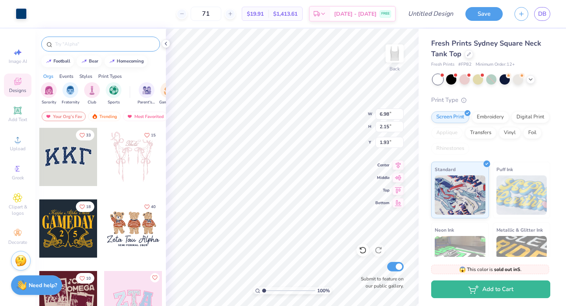
click at [98, 45] on input "text" at bounding box center [104, 44] width 101 height 8
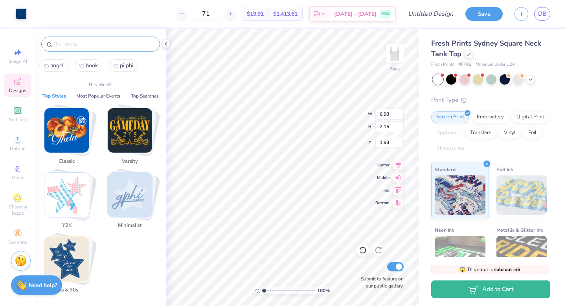
click at [52, 64] on span "angel" at bounding box center [56, 65] width 13 height 7
type input "angel"
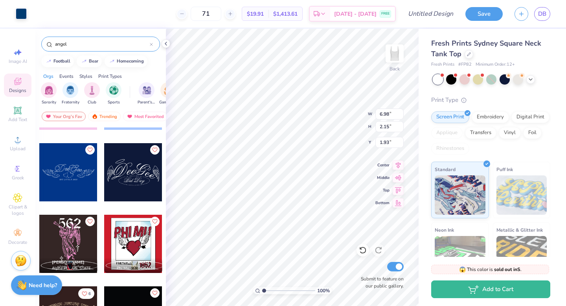
scroll to position [152, 0]
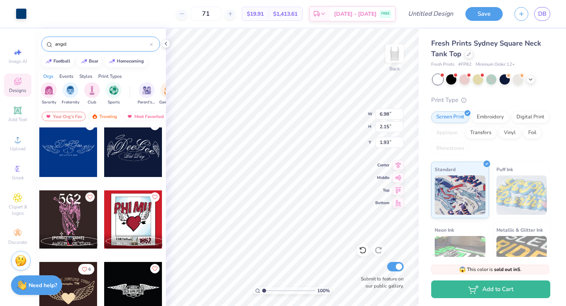
click at [138, 162] on div at bounding box center [133, 148] width 58 height 58
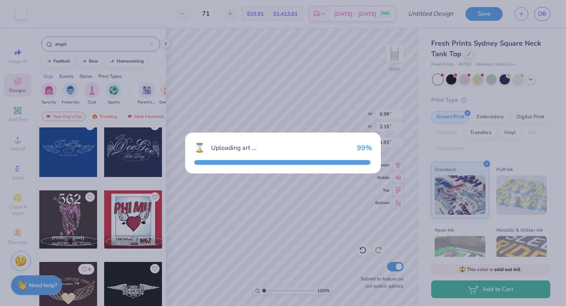
type input "5.00"
type input "2.51"
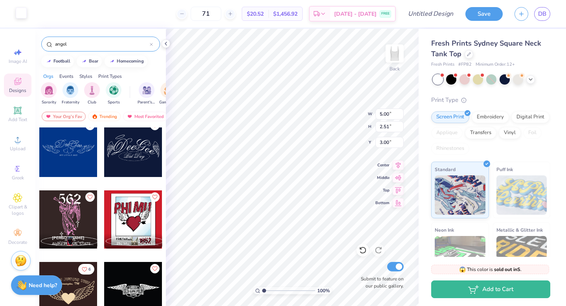
click at [20, 15] on div at bounding box center [21, 12] width 11 height 11
click at [23, 14] on div at bounding box center [21, 12] width 11 height 11
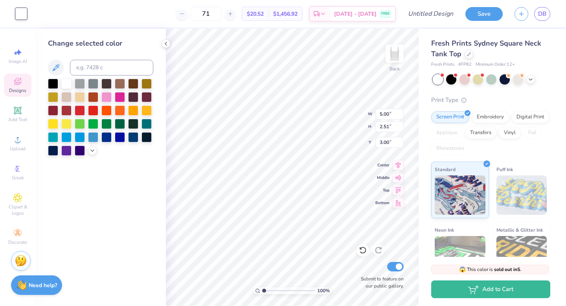
type input "4.72"
click at [135, 136] on div at bounding box center [133, 136] width 10 height 10
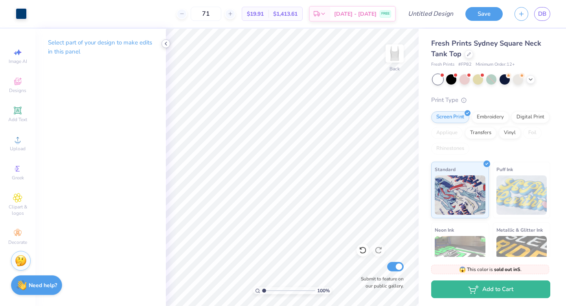
click at [167, 45] on icon at bounding box center [166, 43] width 6 height 6
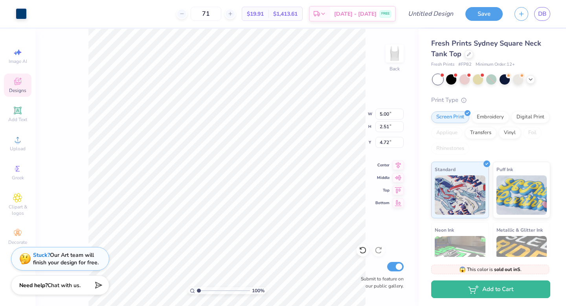
type input "1.75"
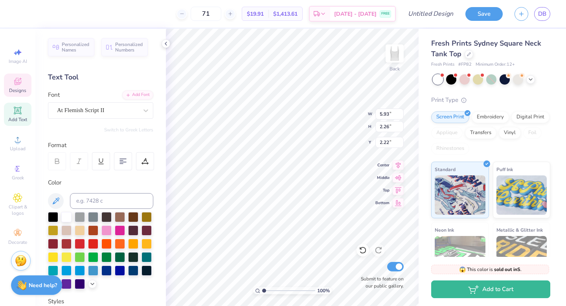
scroll to position [0, 0]
type textarea "Pi Phi"
type input "5.67"
type input "2.25"
type input "2.23"
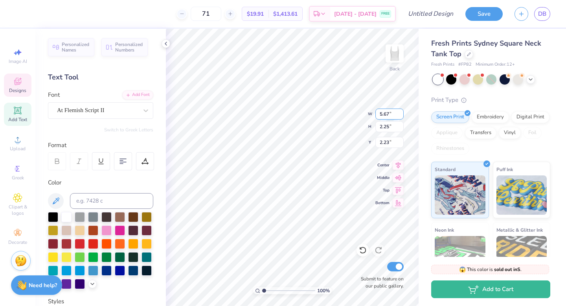
type textarea "PiPhi"
type textarea "Pi Phi"
type textarea "PiPhi"
click at [397, 160] on icon at bounding box center [397, 163] width 11 height 9
drag, startPoint x: 264, startPoint y: 290, endPoint x: 269, endPoint y: 290, distance: 5.1
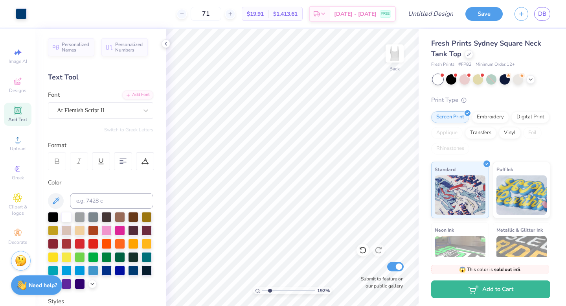
type input "2.14"
click at [269, 290] on input "range" at bounding box center [288, 290] width 53 height 7
type textarea "B"
type textarea "1867"
type input "4.22"
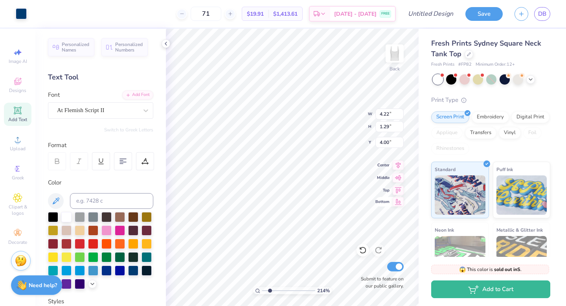
type input "1.29"
type input "4.14"
click at [362, 249] on icon at bounding box center [363, 250] width 8 height 8
click at [361, 247] on icon at bounding box center [362, 250] width 7 height 7
type input "1.45"
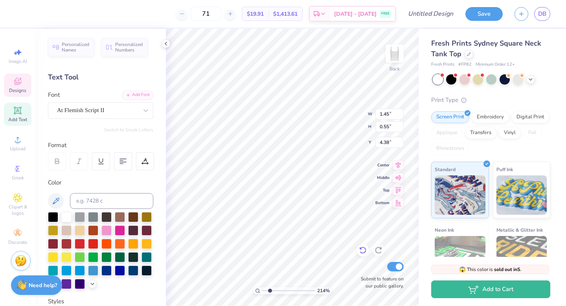
type input "0.55"
type input "4.38"
type input "2.00"
type input "0.76"
type input "4.17"
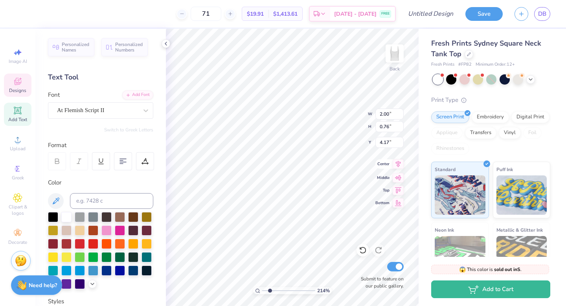
type input "2.20"
type input "0.83"
click at [397, 163] on icon at bounding box center [397, 164] width 5 height 7
click at [397, 166] on icon at bounding box center [397, 164] width 5 height 7
type input "1.52"
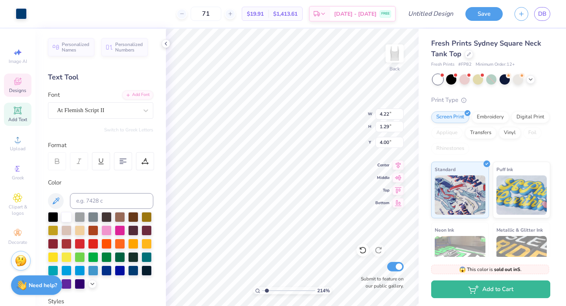
click at [266, 289] on input "range" at bounding box center [288, 290] width 53 height 7
click at [399, 162] on icon at bounding box center [397, 164] width 5 height 7
type input "0.95"
type input "2.16"
type input "2.62"
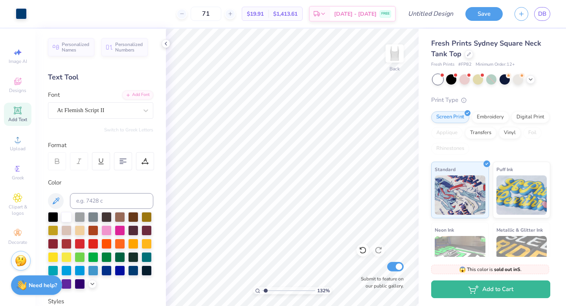
click at [265, 291] on input "range" at bounding box center [288, 290] width 53 height 7
drag, startPoint x: 265, startPoint y: 289, endPoint x: 248, endPoint y: 290, distance: 16.9
click at [262, 290] on input "range" at bounding box center [288, 290] width 53 height 7
click at [265, 289] on input "range" at bounding box center [288, 290] width 53 height 7
type input "1.66"
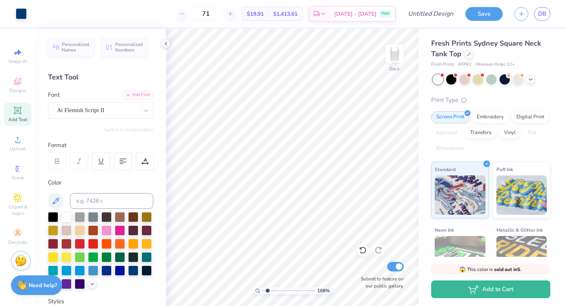
click at [266, 287] on input "range" at bounding box center [288, 290] width 53 height 7
type input "1.07"
type input "2.43"
click at [399, 167] on icon at bounding box center [397, 163] width 11 height 9
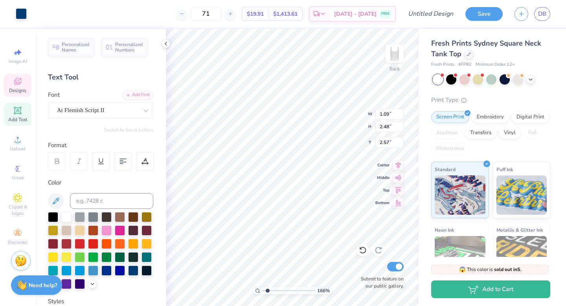
type input "1.04"
type input "2.49"
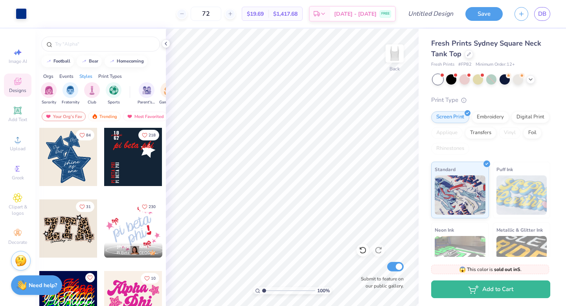
scroll to position [0, 486]
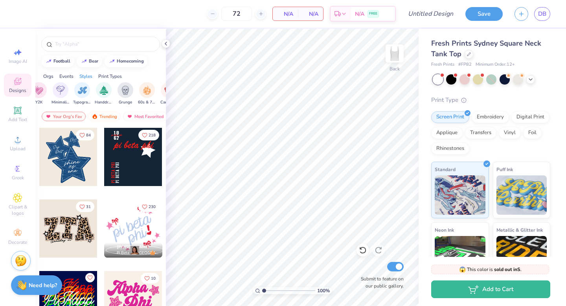
click at [139, 165] on div at bounding box center [133, 157] width 58 height 58
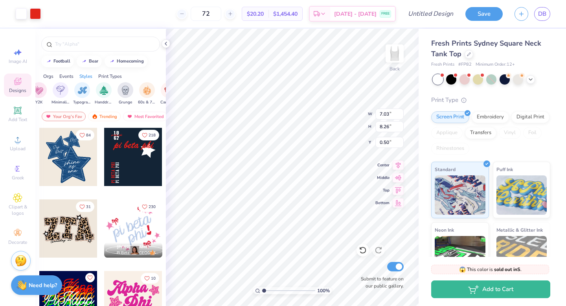
type input "0.50"
click at [24, 15] on div at bounding box center [21, 12] width 11 height 11
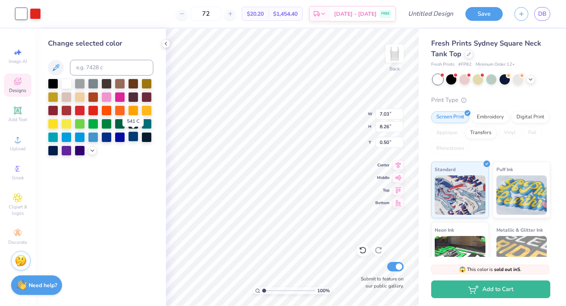
click at [132, 137] on div at bounding box center [133, 136] width 10 height 10
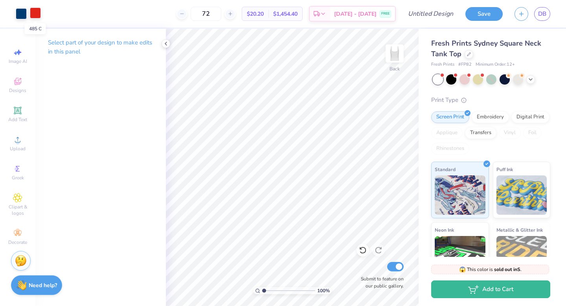
click at [32, 17] on div at bounding box center [35, 12] width 11 height 11
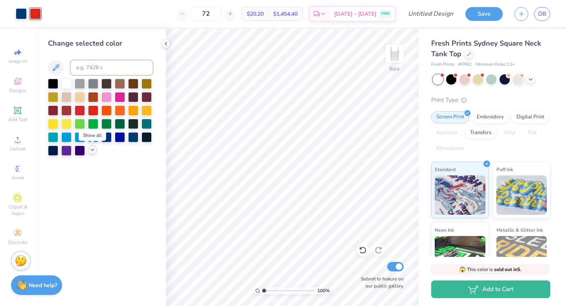
click at [95, 152] on icon at bounding box center [92, 149] width 6 height 6
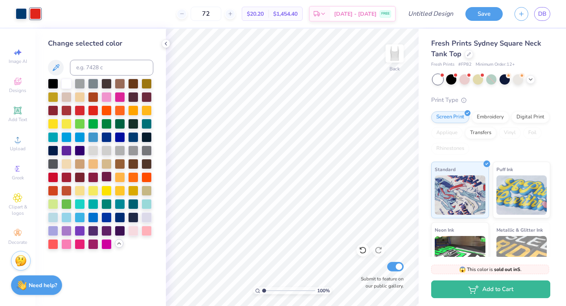
click at [107, 178] on div at bounding box center [106, 176] width 10 height 10
click at [22, 16] on div at bounding box center [21, 12] width 11 height 11
click at [82, 138] on div at bounding box center [80, 136] width 10 height 10
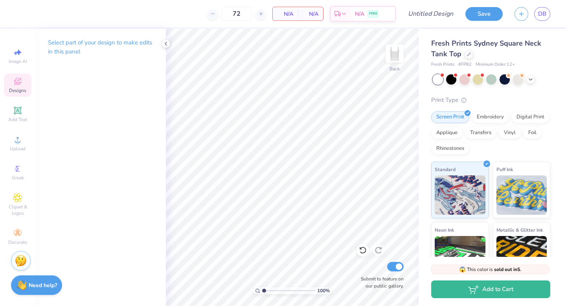
click at [17, 89] on span "Designs" at bounding box center [17, 90] width 17 height 6
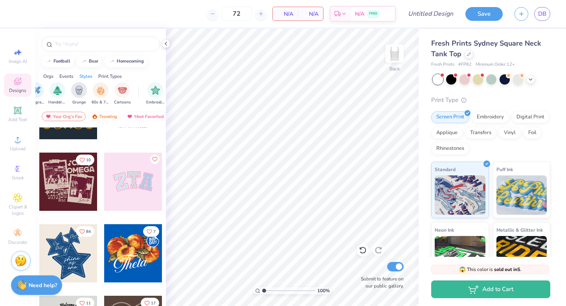
scroll to position [119, 0]
click at [143, 176] on div at bounding box center [133, 181] width 58 height 58
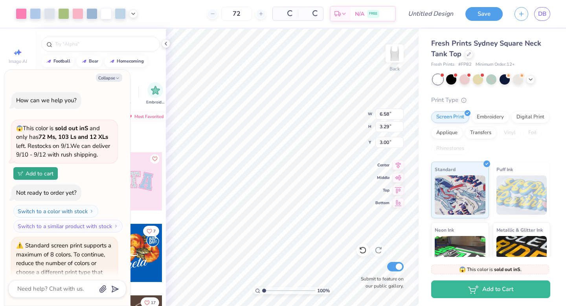
scroll to position [40, 0]
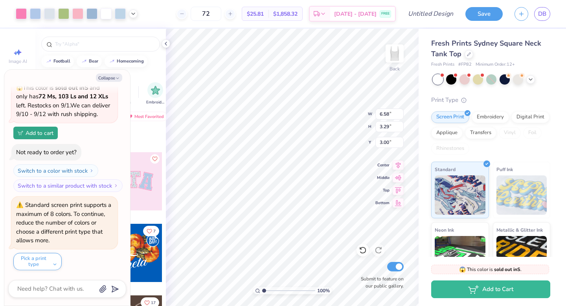
type textarea "x"
type input "1.54"
click at [117, 78] on polyline "button" at bounding box center [117, 78] width 2 height 1
type textarea "x"
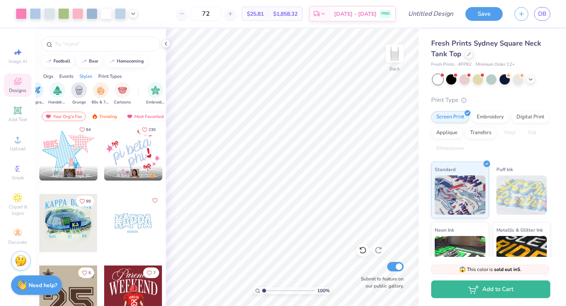
scroll to position [1004, 0]
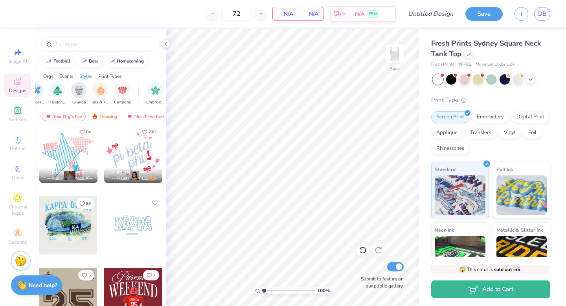
click at [78, 150] on div at bounding box center [68, 153] width 58 height 58
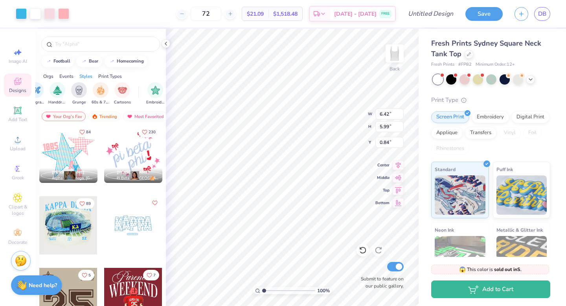
type input "0.84"
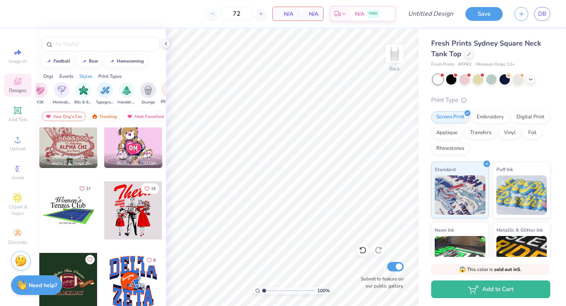
scroll to position [0, 510]
click at [124, 90] on img "filter for 60s & 70s" at bounding box center [123, 89] width 9 height 9
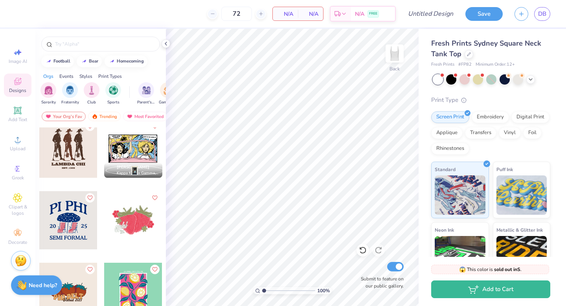
scroll to position [0, 0]
click at [85, 76] on div "Styles" at bounding box center [85, 76] width 13 height 7
click at [55, 84] on icon "filter for 60s & 70s" at bounding box center [54, 83] width 3 height 3
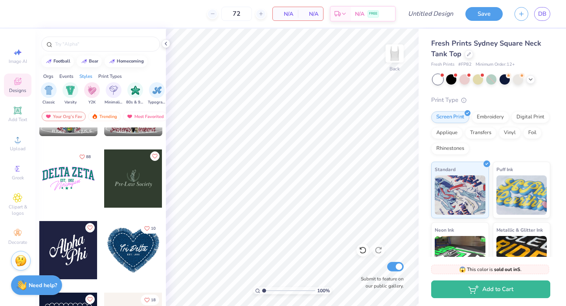
scroll to position [2524, 0]
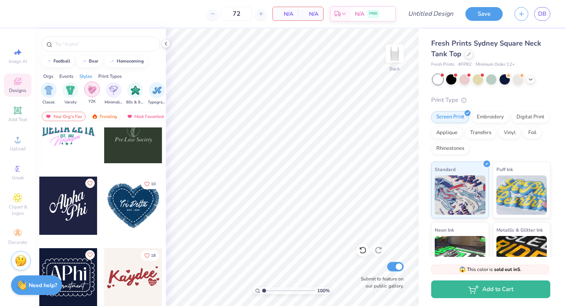
click at [95, 88] on img "filter for Y2K" at bounding box center [92, 89] width 9 height 9
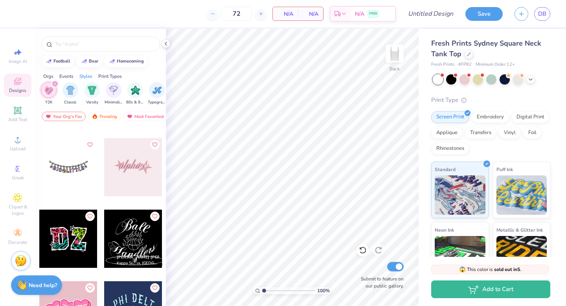
scroll to position [2076, 0]
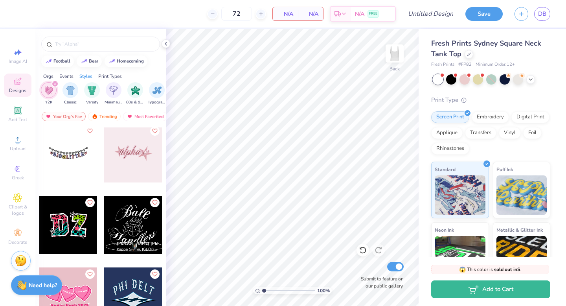
click at [56, 83] on icon "filter for Y2K" at bounding box center [54, 83] width 3 height 3
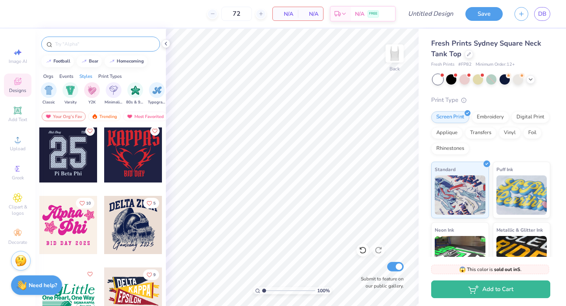
click at [86, 42] on input "text" at bounding box center [104, 44] width 101 height 8
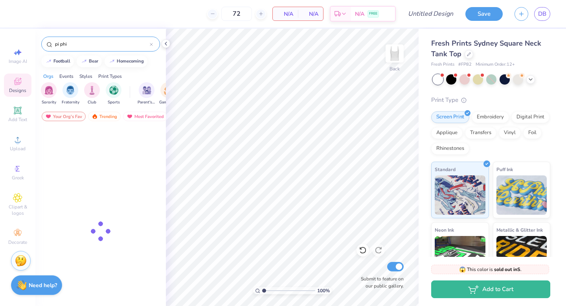
type input "pi phi"
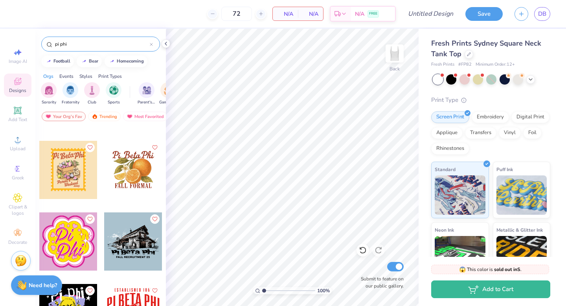
scroll to position [3776, 0]
click at [152, 44] on icon at bounding box center [151, 44] width 3 height 3
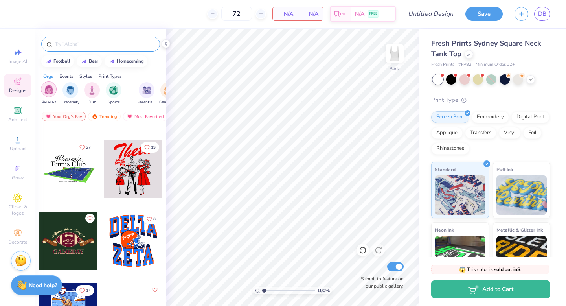
click at [49, 93] on div "filter for Sorority" at bounding box center [49, 89] width 16 height 16
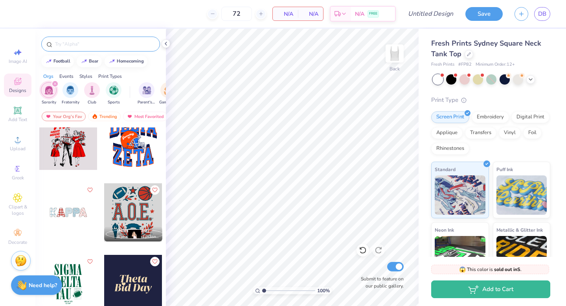
scroll to position [3018, 0]
click at [55, 81] on div "filter for Sorority" at bounding box center [54, 83] width 7 height 7
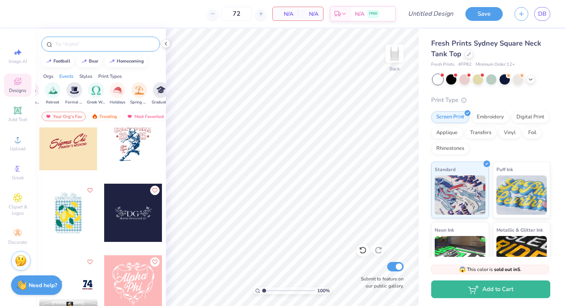
click at [86, 76] on div "Styles" at bounding box center [85, 76] width 13 height 7
click at [118, 90] on img "filter for Handdrawn" at bounding box center [115, 89] width 9 height 9
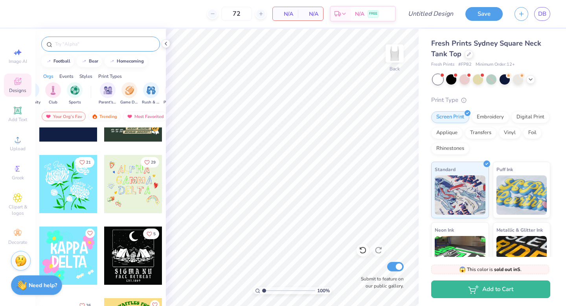
scroll to position [4761, 0]
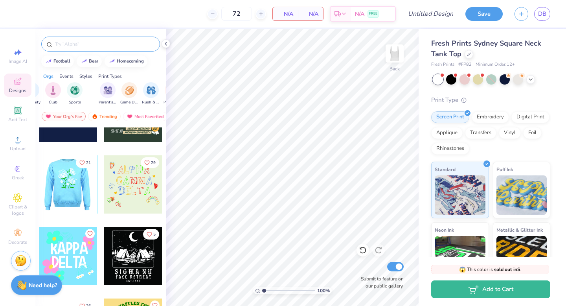
click at [39, 194] on div at bounding box center [10, 184] width 58 height 58
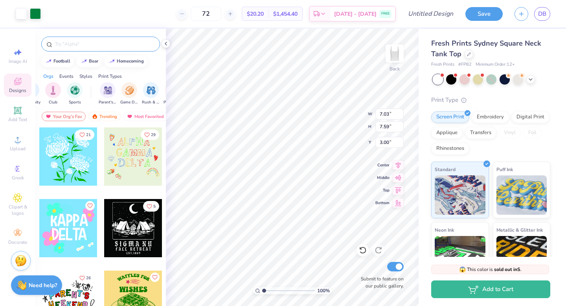
scroll to position [4783, 0]
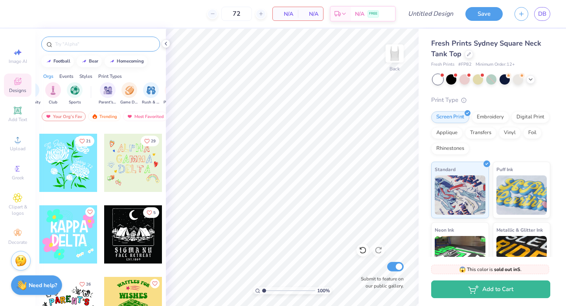
click at [138, 167] on div at bounding box center [133, 163] width 58 height 58
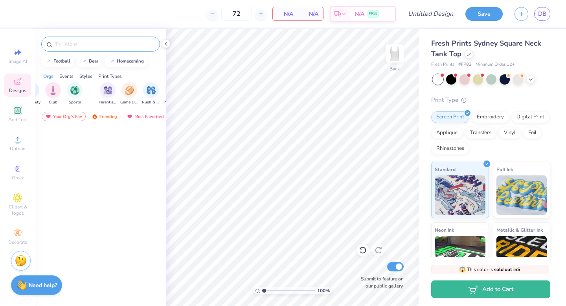
scroll to position [0, 0]
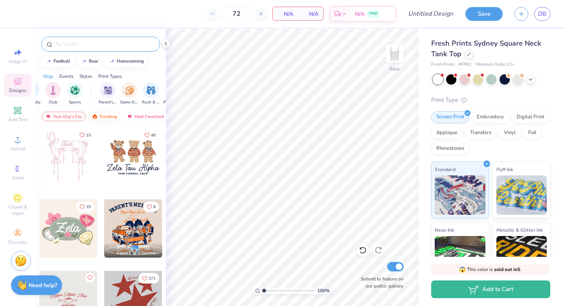
click at [100, 116] on div "Trending" at bounding box center [104, 116] width 33 height 9
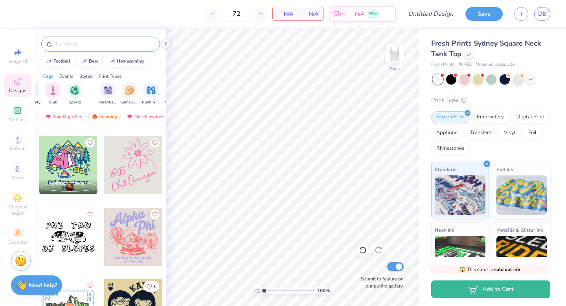
scroll to position [1060, 0]
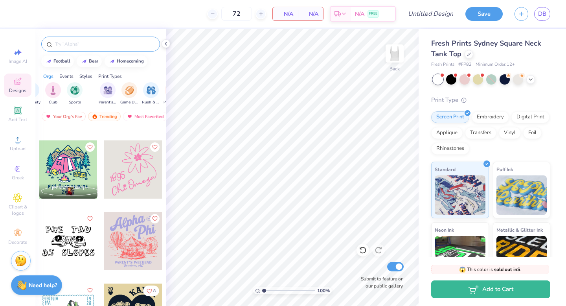
click at [146, 188] on div at bounding box center [133, 169] width 58 height 58
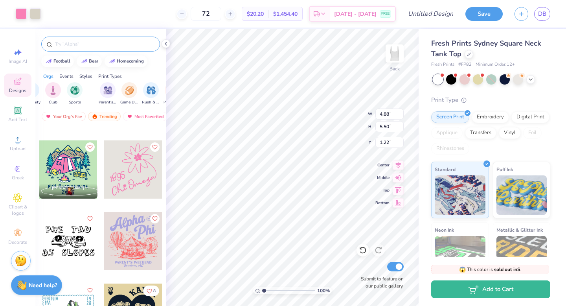
type input "1.22"
type input "2.12"
type input "5.67"
type input "6.40"
type input "1.74"
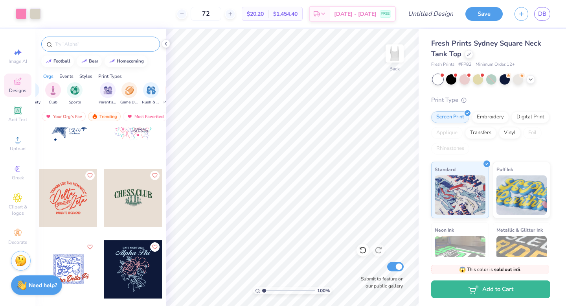
scroll to position [1605, 0]
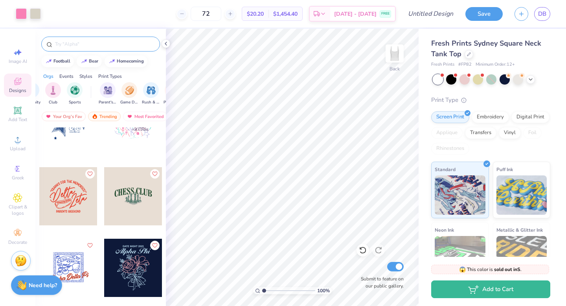
click at [98, 45] on input "text" at bounding box center [104, 44] width 101 height 8
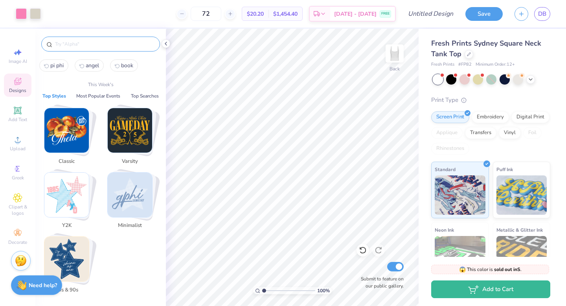
click at [126, 67] on span "book" at bounding box center [127, 65] width 12 height 7
type input "book"
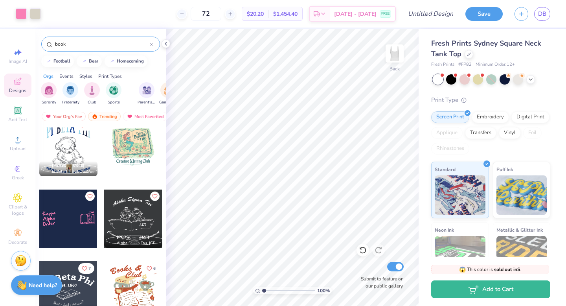
scroll to position [0, 0]
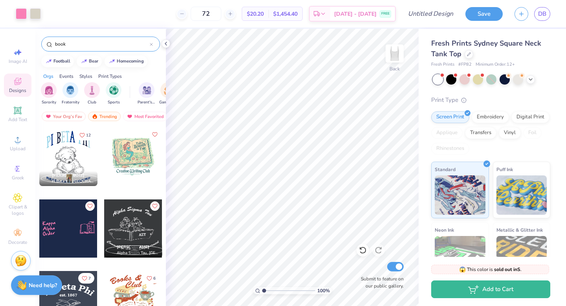
click at [104, 220] on div at bounding box center [75, 228] width 58 height 58
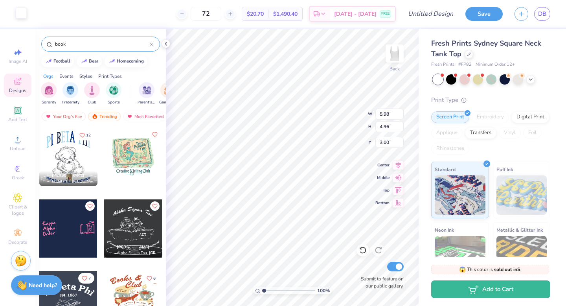
click at [25, 17] on div at bounding box center [21, 12] width 11 height 11
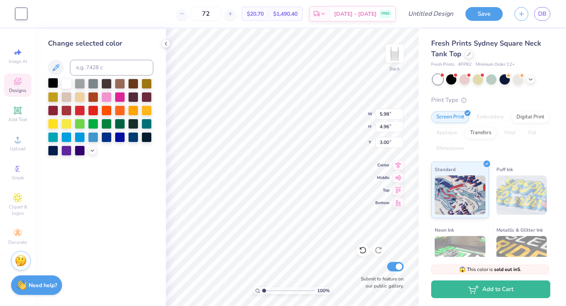
click at [52, 81] on div at bounding box center [53, 83] width 10 height 10
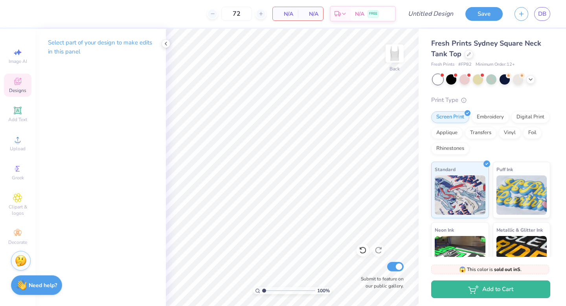
click at [16, 84] on icon at bounding box center [17, 81] width 7 height 7
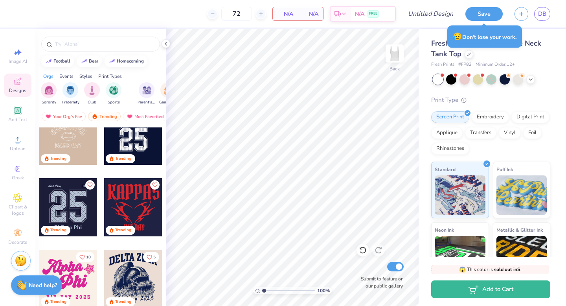
scroll to position [2023, 0]
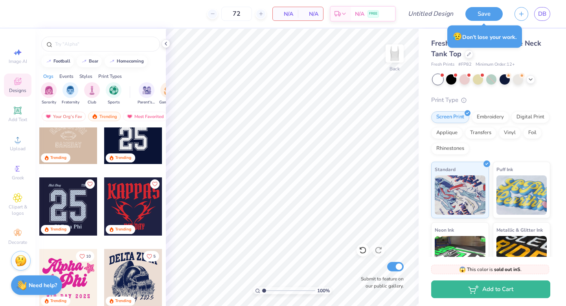
click at [67, 198] on div at bounding box center [68, 206] width 58 height 58
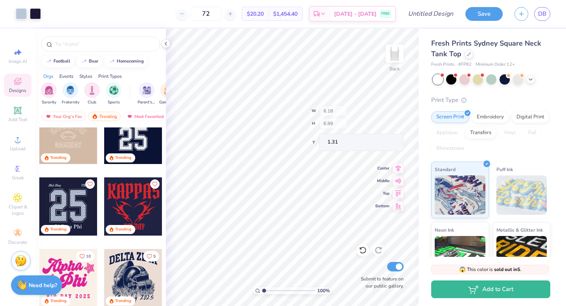
type input "1.31"
type input "5.43"
type input "4.78"
type input "2.24"
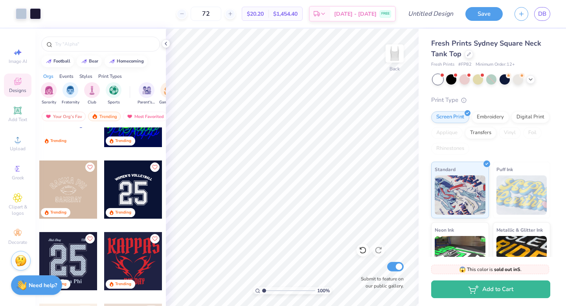
scroll to position [1968, 0]
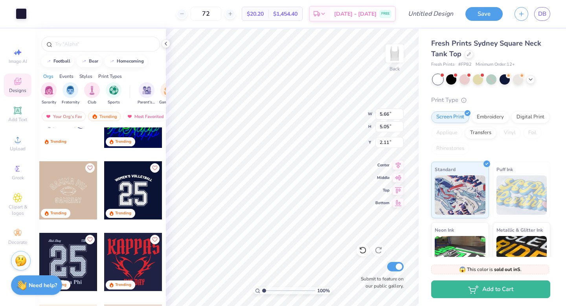
type input "5.66"
type input "5.05"
type input "2.11"
type input "5.43"
type input "4.78"
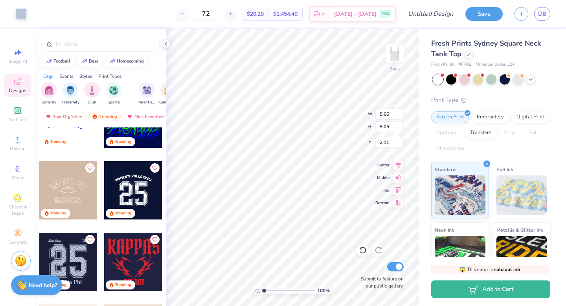
type input "7.20"
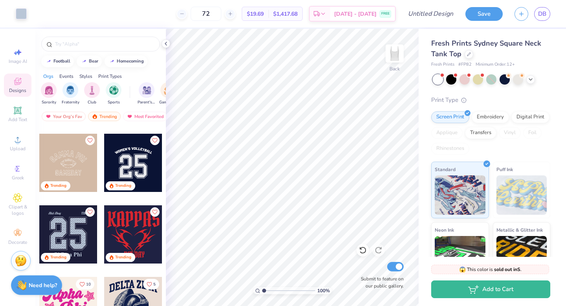
scroll to position [1920, 0]
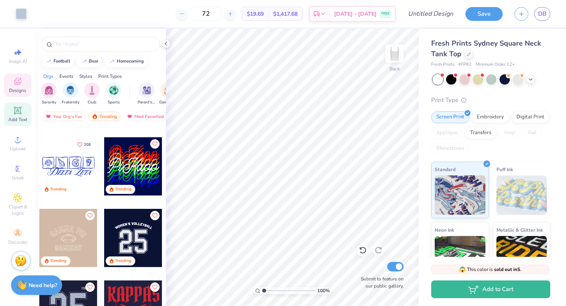
click at [15, 110] on icon at bounding box center [18, 110] width 6 height 6
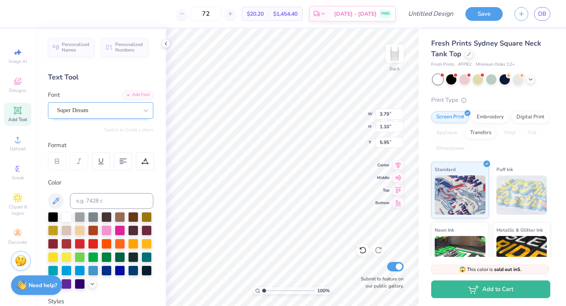
click at [117, 108] on div "Super Dream" at bounding box center [97, 110] width 82 height 12
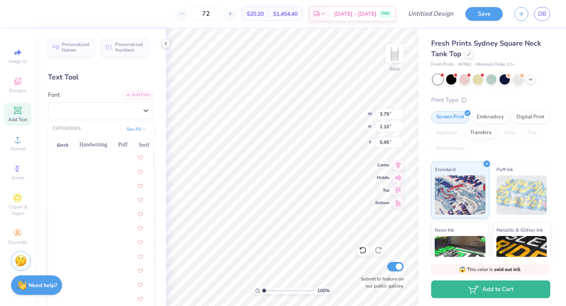
scroll to position [2248, 0]
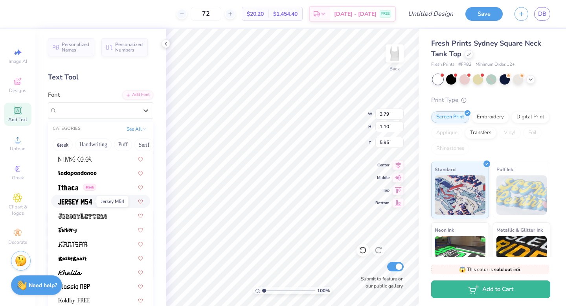
click at [83, 197] on span at bounding box center [75, 201] width 34 height 8
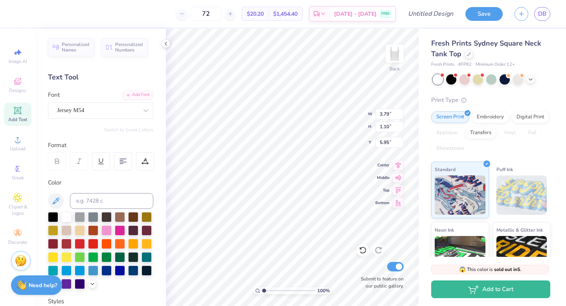
type input "3.00"
type input "1.20"
type input "5.90"
type textarea "^&"
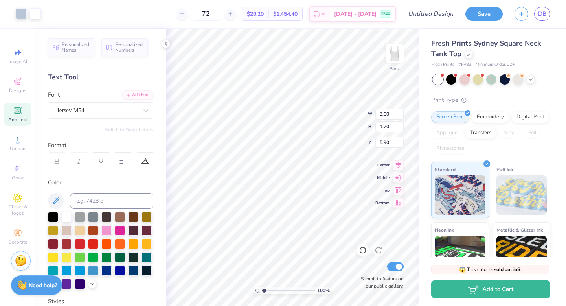
type input "4.26"
type input "2.30"
type input "4.71"
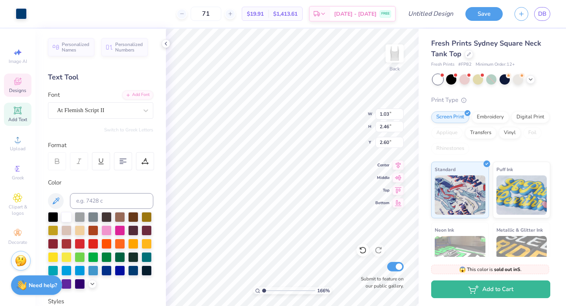
click at [262, 290] on input "range" at bounding box center [288, 290] width 53 height 7
type input "1.22"
click at [265, 288] on input "range" at bounding box center [288, 290] width 53 height 7
type input "1.11"
type input "2.52"
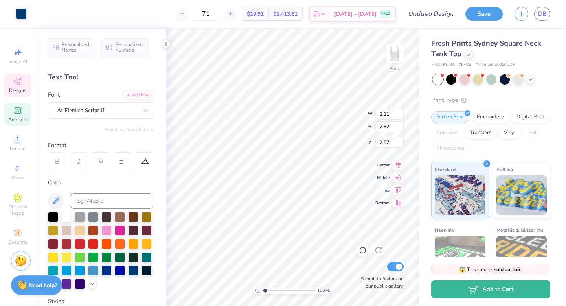
type input "2.48"
drag, startPoint x: 264, startPoint y: 289, endPoint x: 269, endPoint y: 289, distance: 5.1
click at [269, 289] on input "range" at bounding box center [288, 290] width 53 height 7
click at [265, 289] on input "range" at bounding box center [288, 290] width 53 height 7
drag, startPoint x: 265, startPoint y: 289, endPoint x: 269, endPoint y: 289, distance: 4.3
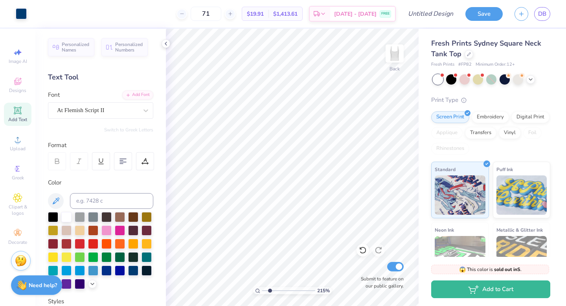
type input "2.15"
click at [269, 289] on input "range" at bounding box center [288, 290] width 53 height 7
type input "1.14"
type input "2.50"
type input "2.49"
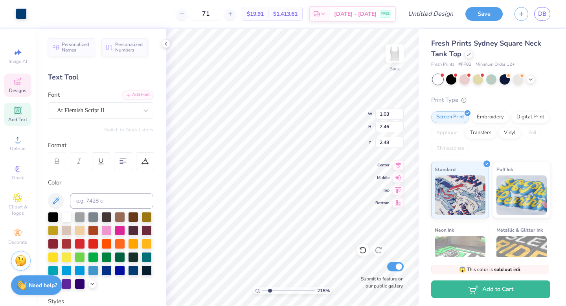
type input "1.01"
click at [264, 291] on input "range" at bounding box center [288, 290] width 53 height 7
click at [468, 55] on div at bounding box center [468, 53] width 9 height 9
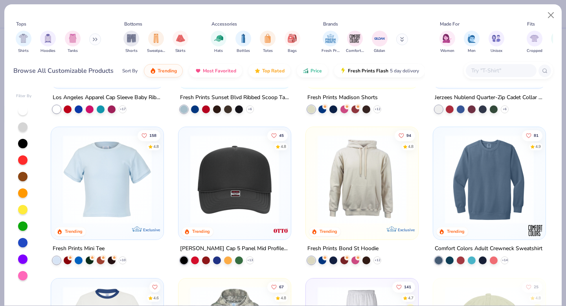
scroll to position [1162, 0]
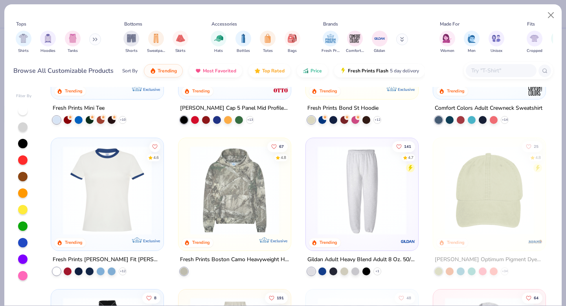
click at [122, 193] on img at bounding box center [107, 190] width 97 height 89
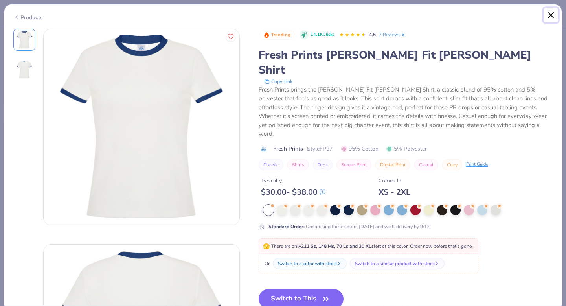
click at [551, 14] on button "Close" at bounding box center [550, 15] width 15 height 15
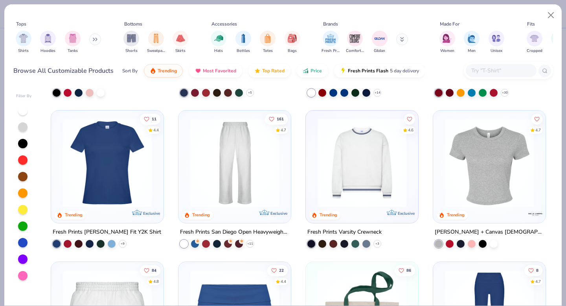
scroll to position [434, 0]
click at [496, 183] on img at bounding box center [489, 163] width 97 height 89
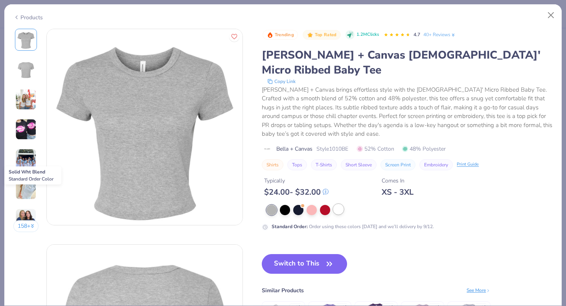
click at [340, 204] on div at bounding box center [338, 209] width 10 height 10
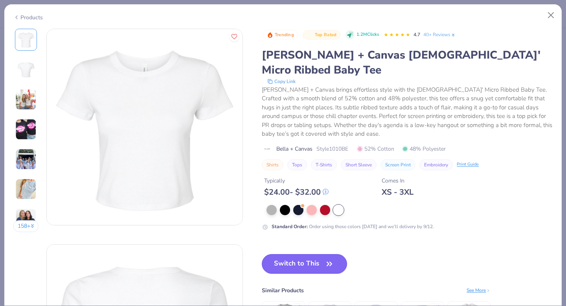
click at [330, 258] on icon "button" at bounding box center [329, 263] width 11 height 11
click at [315, 254] on button "Switch to This" at bounding box center [304, 264] width 85 height 20
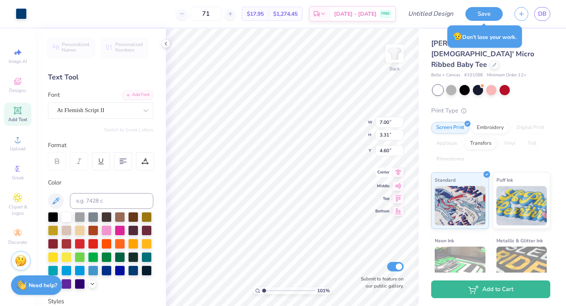
click at [397, 169] on icon at bounding box center [397, 172] width 5 height 7
click at [401, 165] on icon at bounding box center [397, 163] width 11 height 9
type input "2.28"
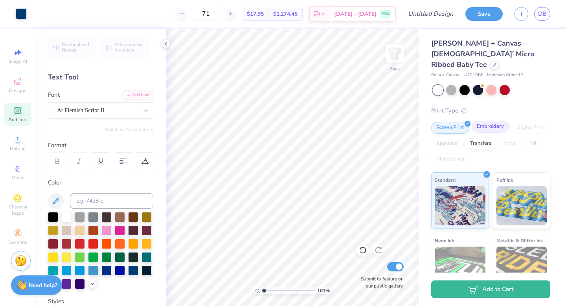
click at [494, 121] on div "Embroidery" at bounding box center [489, 127] width 37 height 12
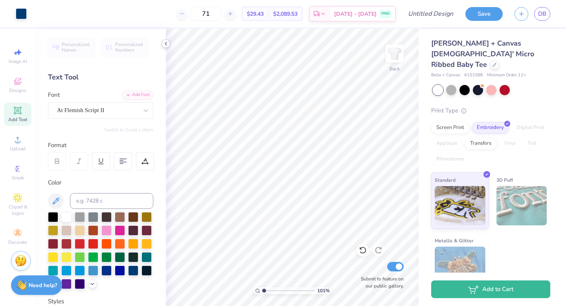
click at [167, 43] on icon at bounding box center [166, 43] width 6 height 6
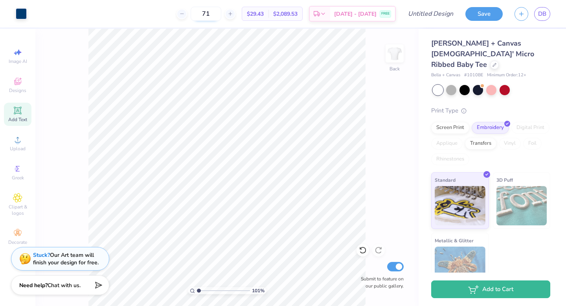
click at [221, 13] on input "71" at bounding box center [205, 14] width 31 height 14
type input "72"
click at [370, 86] on div "101 % Back Submit to feature on our public gallery." at bounding box center [226, 167] width 383 height 277
click at [450, 121] on div "Screen Print" at bounding box center [450, 127] width 38 height 12
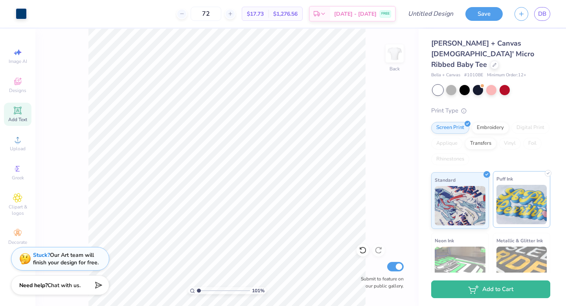
click at [533, 192] on img at bounding box center [521, 204] width 51 height 39
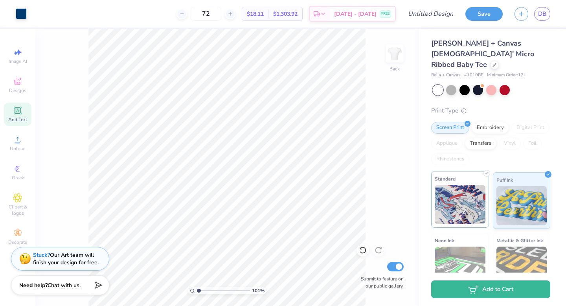
click at [464, 185] on img at bounding box center [459, 204] width 51 height 39
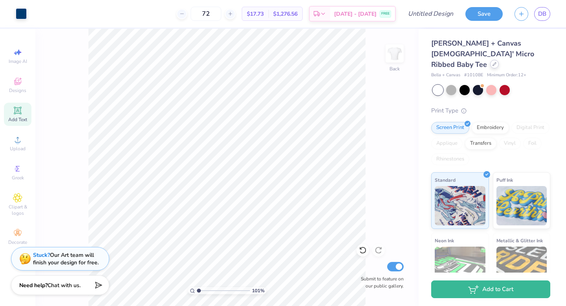
click at [492, 62] on icon at bounding box center [494, 64] width 4 height 4
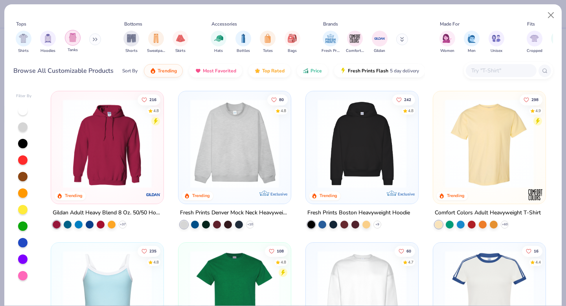
click at [73, 42] on div "filter for Tanks" at bounding box center [73, 38] width 16 height 16
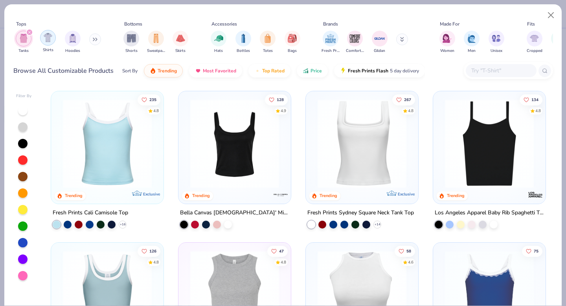
click at [51, 38] on img "filter for Shirts" at bounding box center [48, 37] width 9 height 9
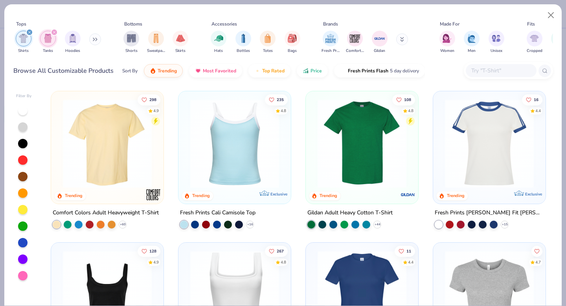
click at [54, 33] on icon "filter for Tanks" at bounding box center [54, 32] width 3 height 3
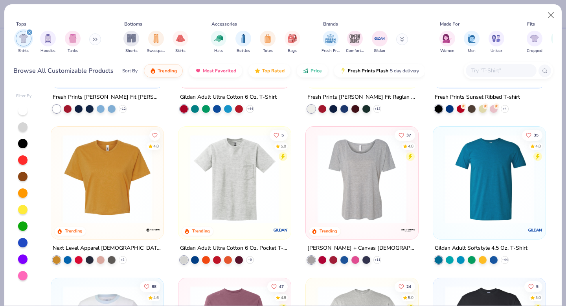
scroll to position [418, 0]
click at [95, 37] on icon at bounding box center [95, 39] width 5 height 4
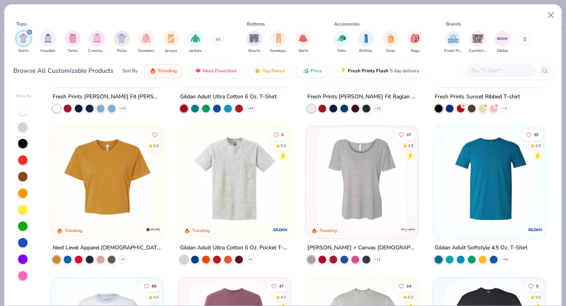
click at [218, 40] on icon at bounding box center [218, 39] width 1 height 3
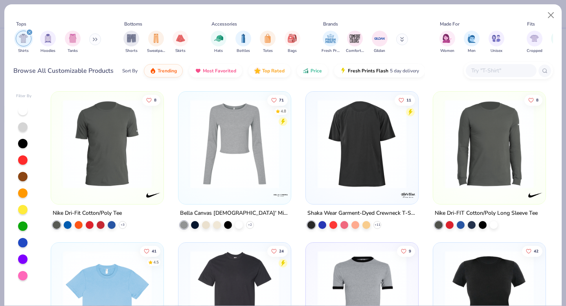
scroll to position [872, 0]
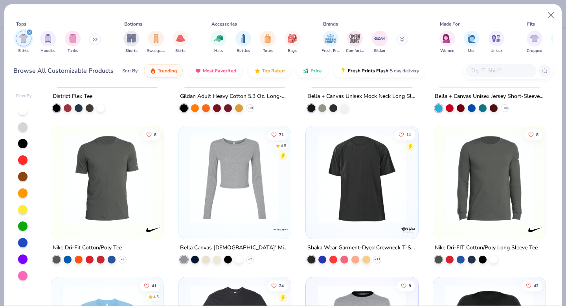
click at [240, 192] on img at bounding box center [234, 178] width 97 height 89
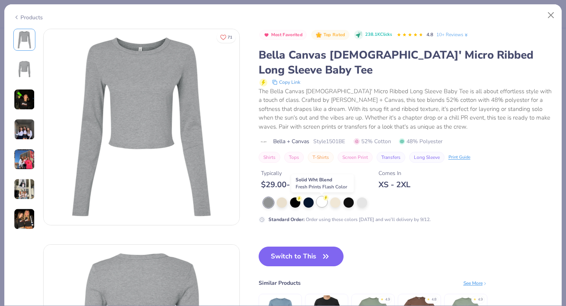
click at [324, 205] on div at bounding box center [322, 201] width 10 height 10
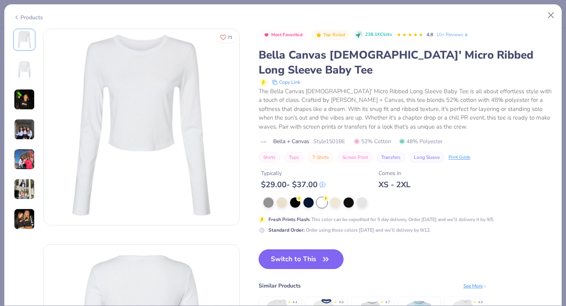
click at [326, 259] on icon "button" at bounding box center [325, 258] width 11 height 11
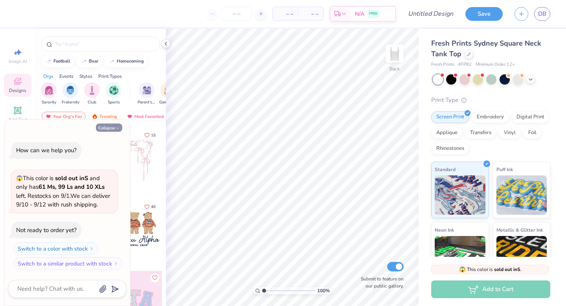
click at [101, 129] on button "Collapse" at bounding box center [109, 127] width 26 height 8
type textarea "x"
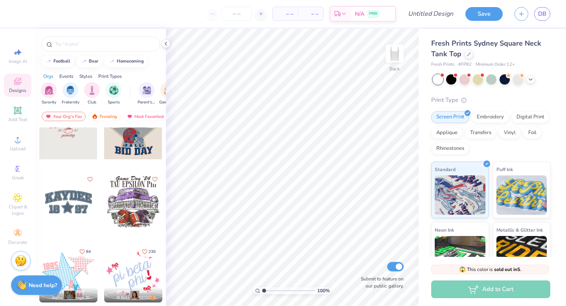
scroll to position [884, 0]
click at [64, 209] on div at bounding box center [68, 202] width 58 height 58
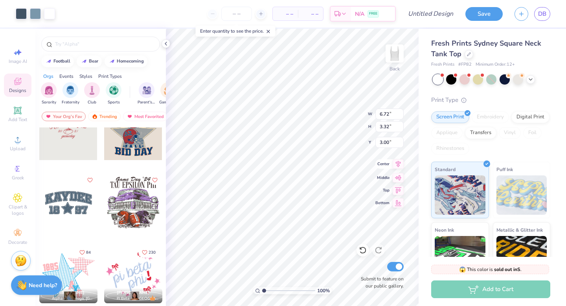
click at [398, 166] on icon at bounding box center [397, 163] width 11 height 9
type input "3.79"
click at [278, 289] on input "range" at bounding box center [288, 290] width 53 height 7
click at [287, 12] on span "– –" at bounding box center [285, 14] width 16 height 8
click at [167, 44] on icon at bounding box center [166, 43] width 6 height 6
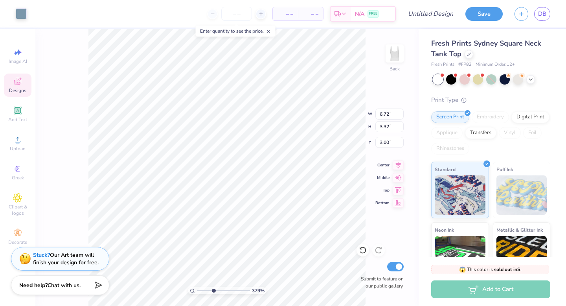
type input "0.11"
type input "0.14"
type input "3.95"
drag, startPoint x: 212, startPoint y: 289, endPoint x: 195, endPoint y: 291, distance: 17.4
click at [202, 289] on input "range" at bounding box center [223, 290] width 53 height 7
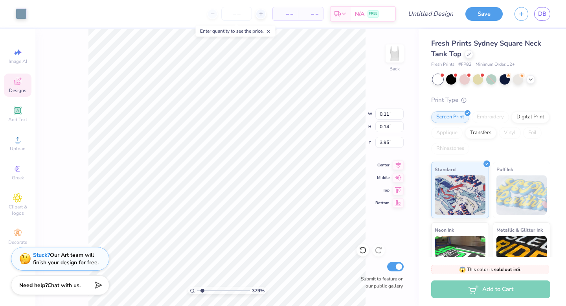
type input "1"
click at [197, 291] on input "range" at bounding box center [223, 290] width 53 height 7
type input "0.10"
type input "0.12"
type input "4.59"
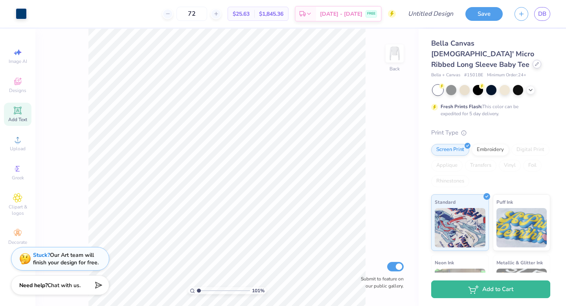
click at [534, 62] on icon at bounding box center [536, 64] width 4 height 4
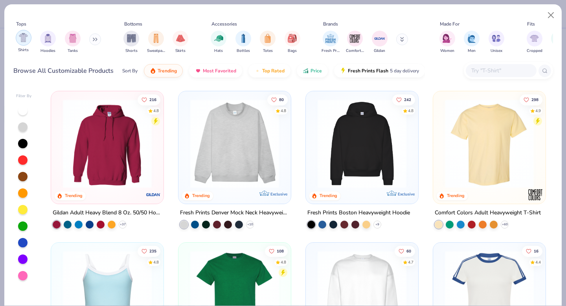
click at [22, 41] on img "filter for Shirts" at bounding box center [23, 37] width 9 height 9
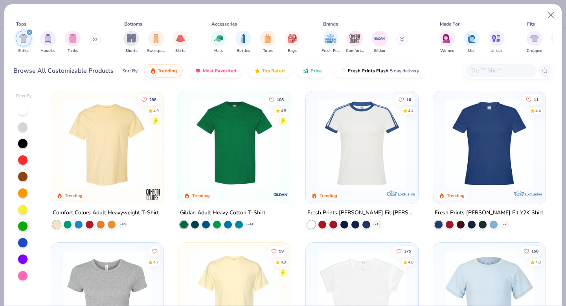
scroll to position [93, 0]
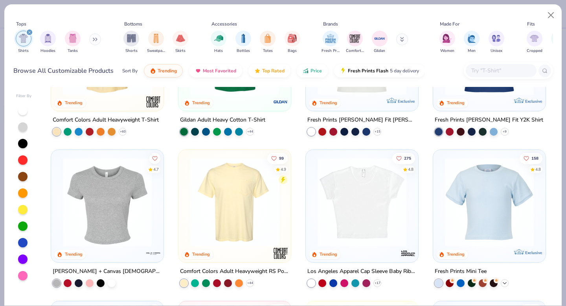
click at [505, 282] on icon at bounding box center [504, 282] width 6 height 6
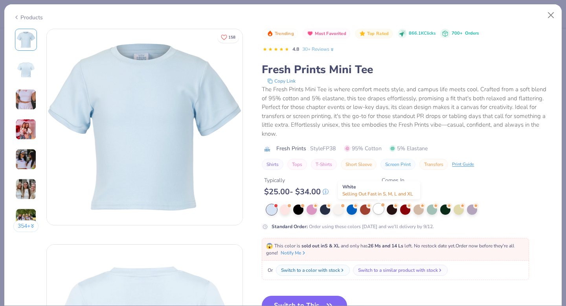
click at [381, 210] on div at bounding box center [378, 208] width 10 height 10
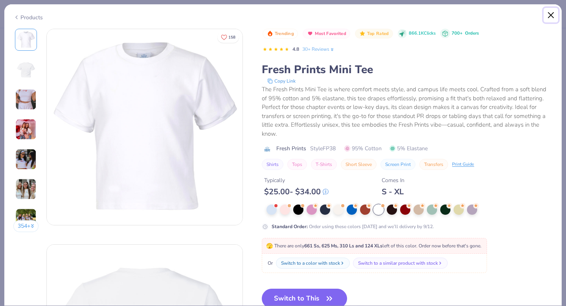
click at [549, 16] on button "Close" at bounding box center [550, 15] width 15 height 15
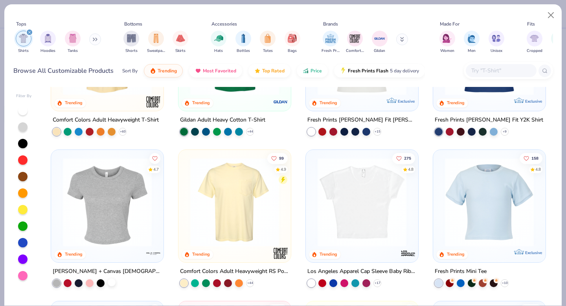
click at [112, 283] on div at bounding box center [112, 282] width 8 height 8
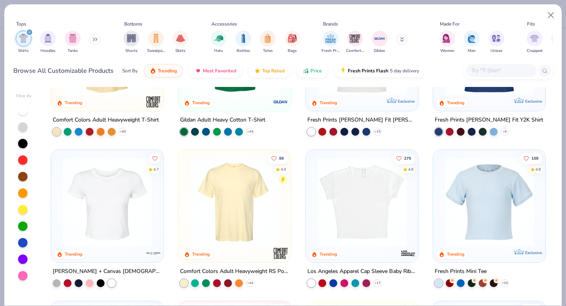
click at [112, 215] on img at bounding box center [107, 201] width 97 height 89
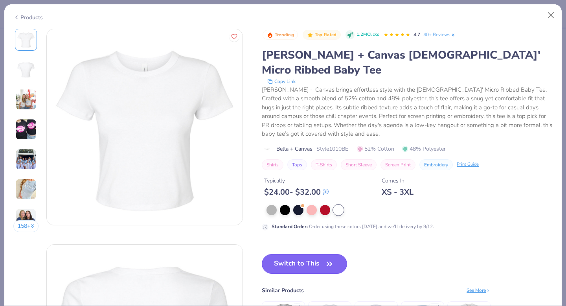
click at [309, 254] on button "Switch to This" at bounding box center [304, 264] width 85 height 20
